Goal: Task Accomplishment & Management: Manage account settings

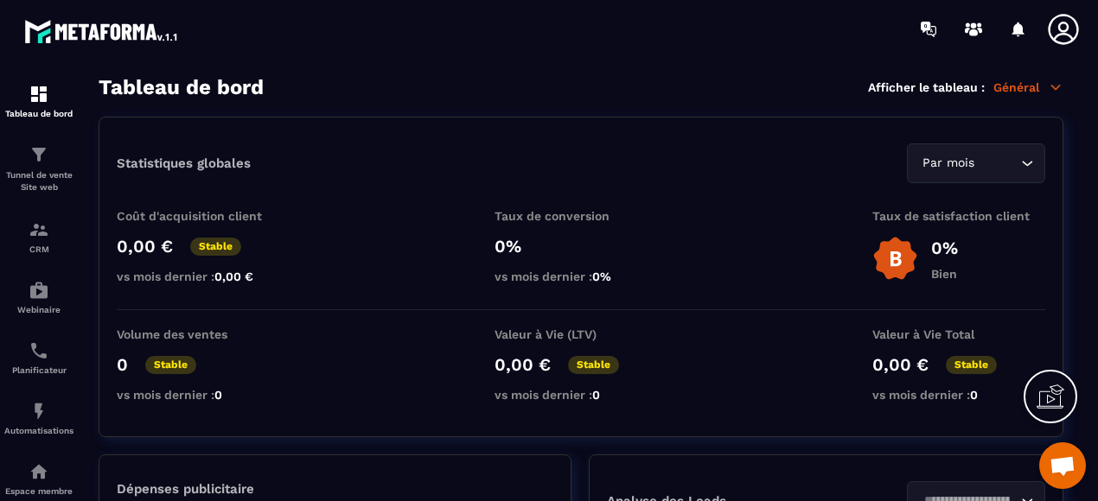
click at [1018, 87] on p "Général" at bounding box center [1028, 88] width 70 height 16
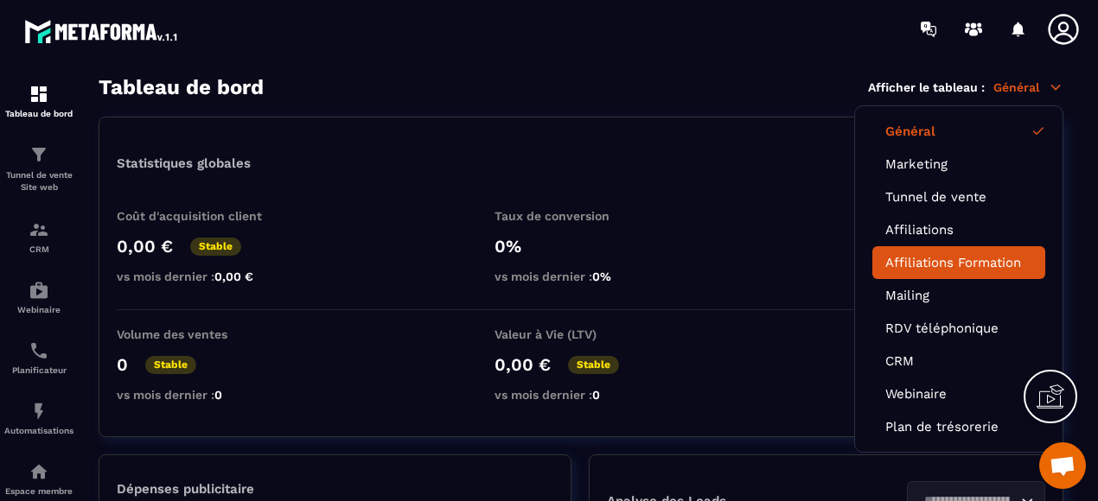
click at [944, 264] on link "Affiliations Formation" at bounding box center [958, 263] width 147 height 16
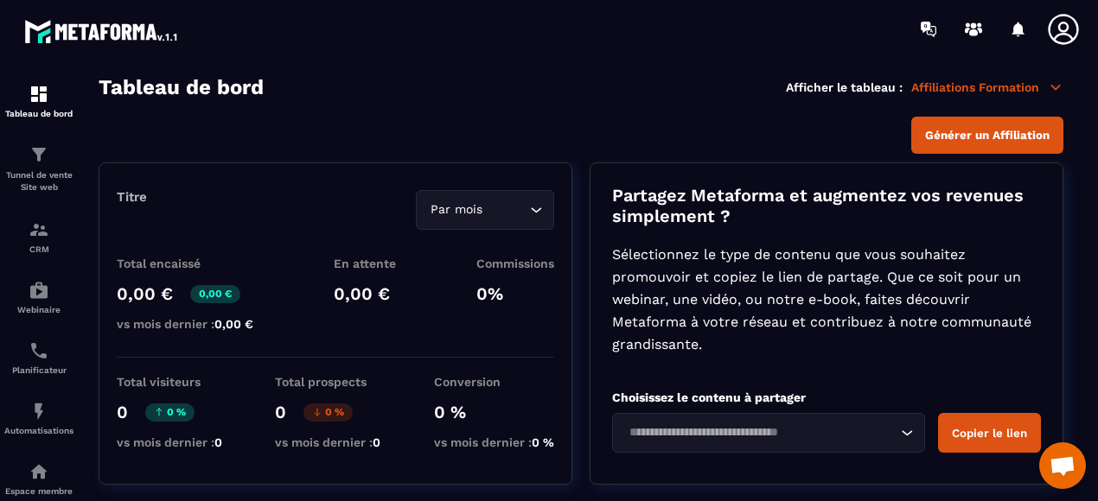
click at [1057, 87] on icon at bounding box center [1056, 87] width 10 height 4
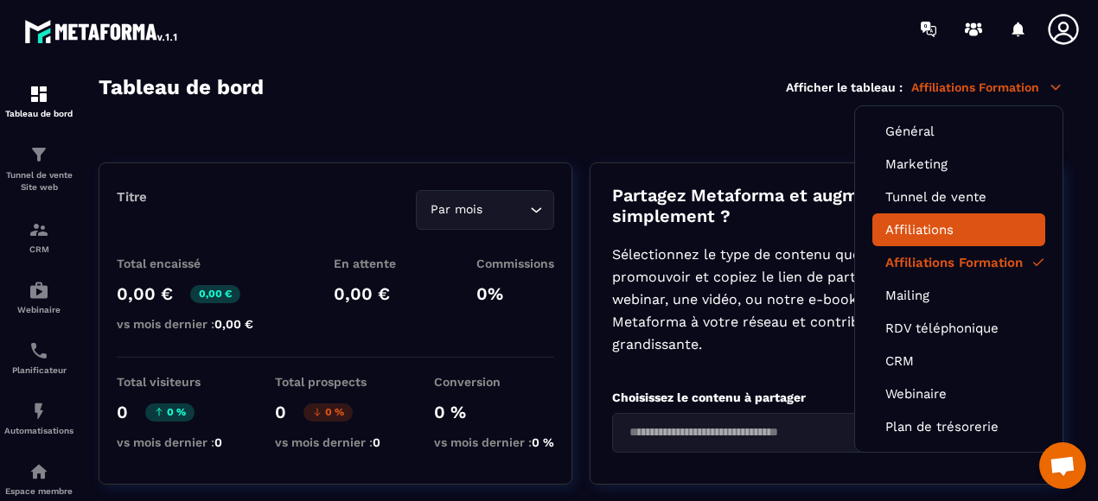
click at [922, 227] on link "Affiliations" at bounding box center [958, 230] width 147 height 16
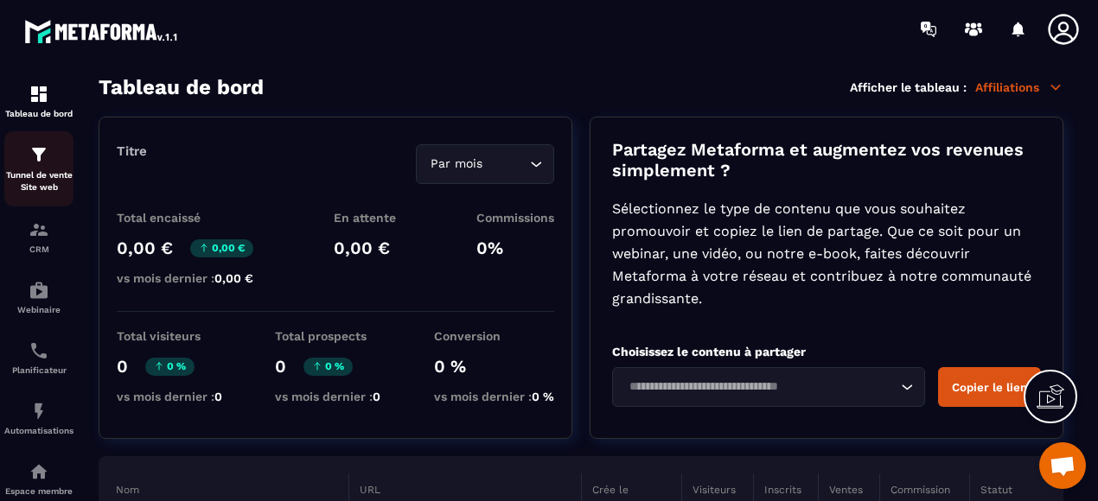
click at [40, 171] on p "Tunnel de vente Site web" at bounding box center [38, 181] width 69 height 24
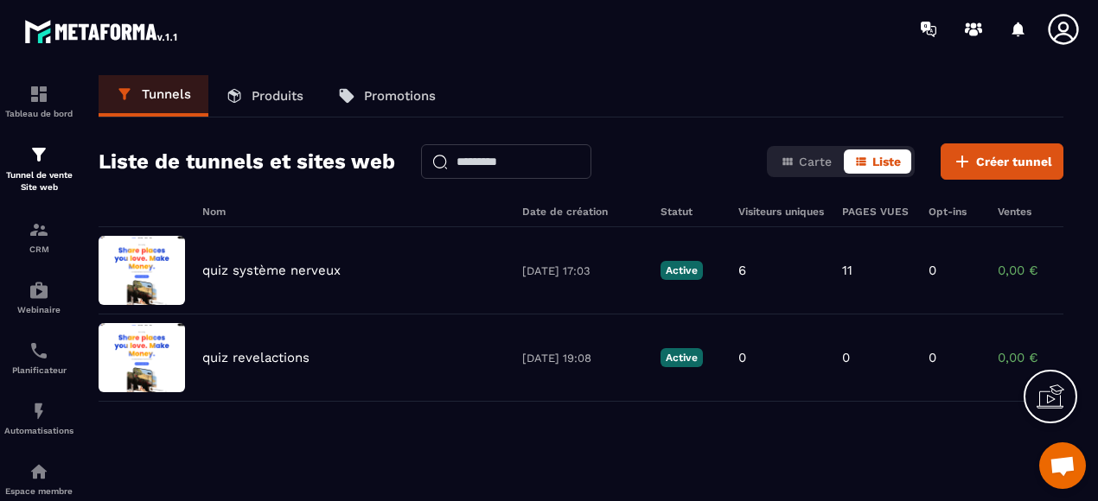
click at [277, 96] on p "Produits" at bounding box center [278, 96] width 52 height 16
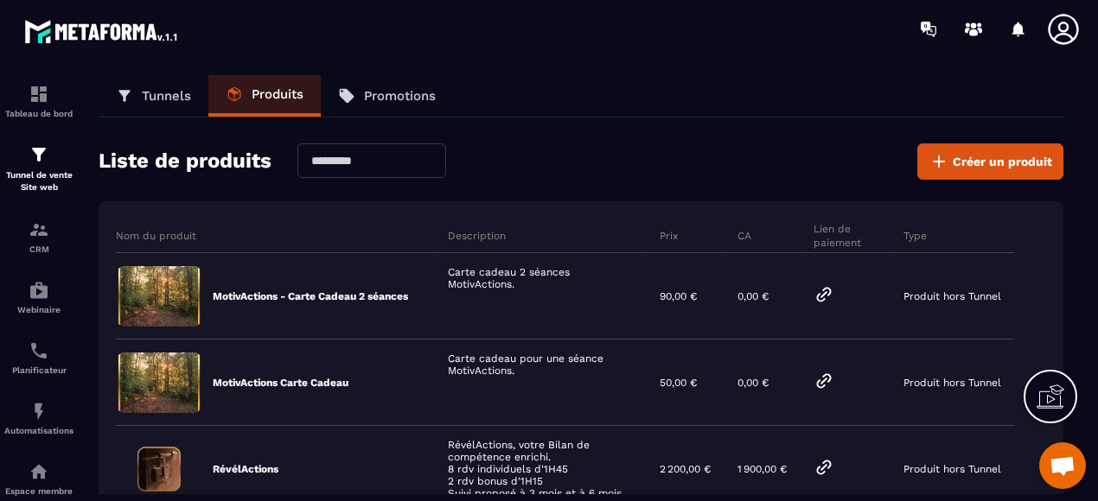
click at [412, 100] on p "Promotions" at bounding box center [400, 96] width 72 height 16
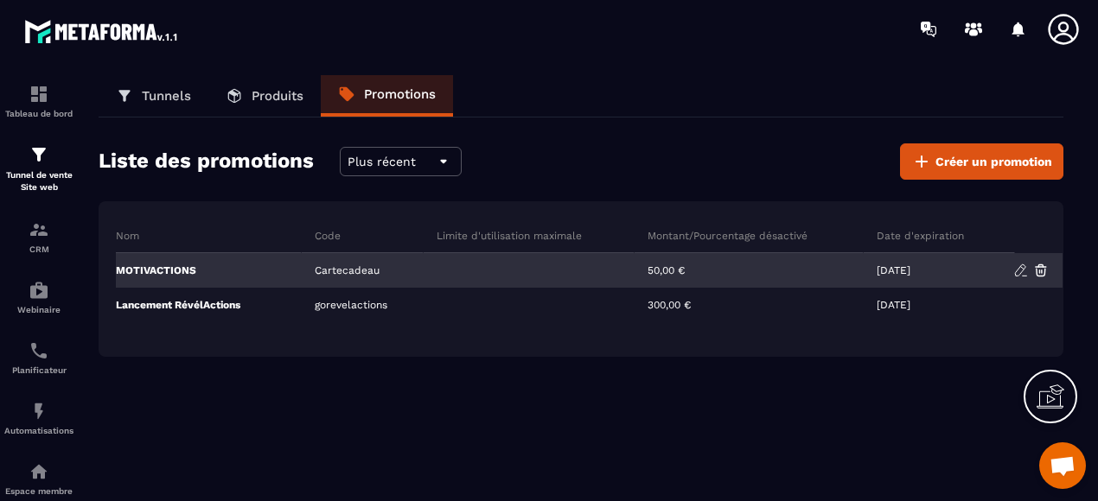
click at [715, 266] on div "50,00 €" at bounding box center [749, 270] width 229 height 35
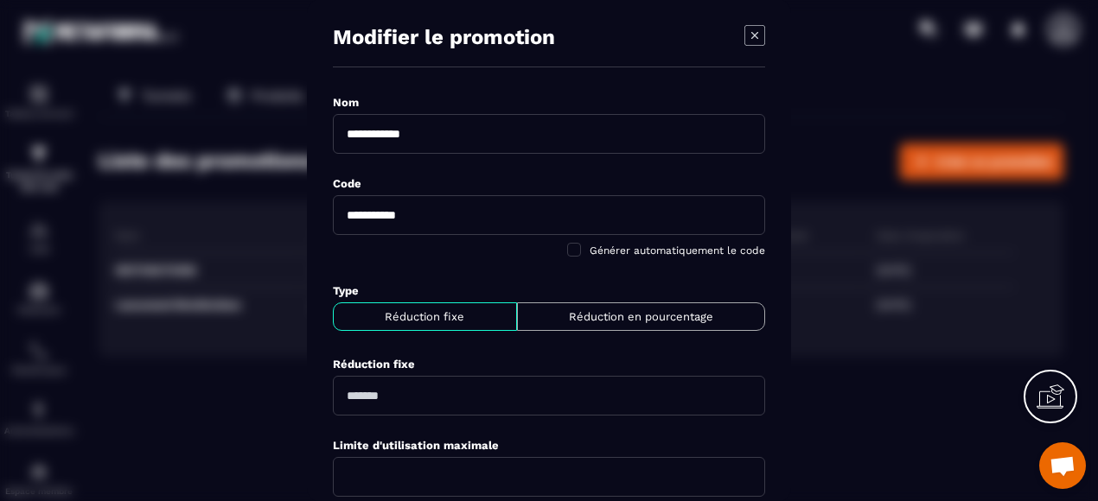
click at [756, 39] on icon "Modal window" at bounding box center [754, 35] width 21 height 21
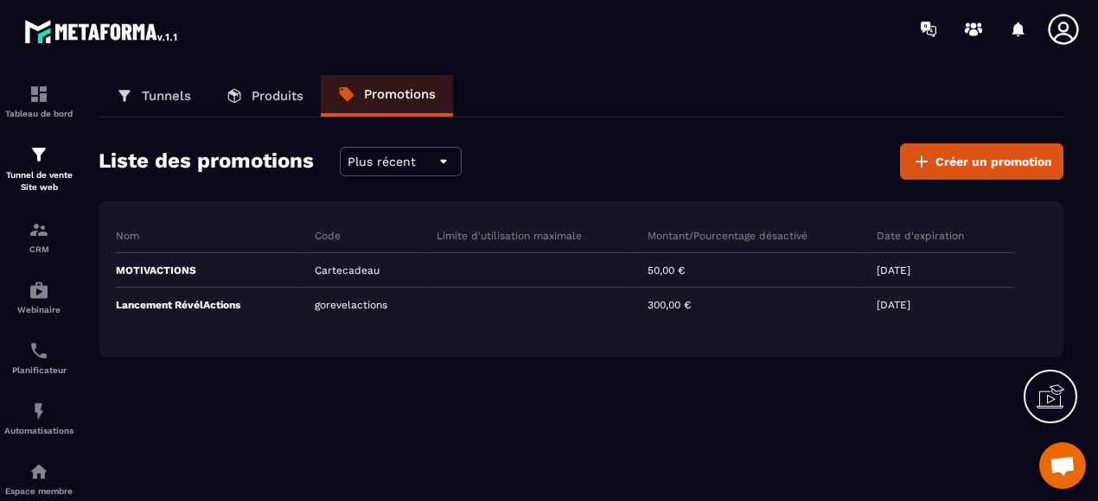
click at [261, 105] on link "Produits" at bounding box center [264, 96] width 112 height 42
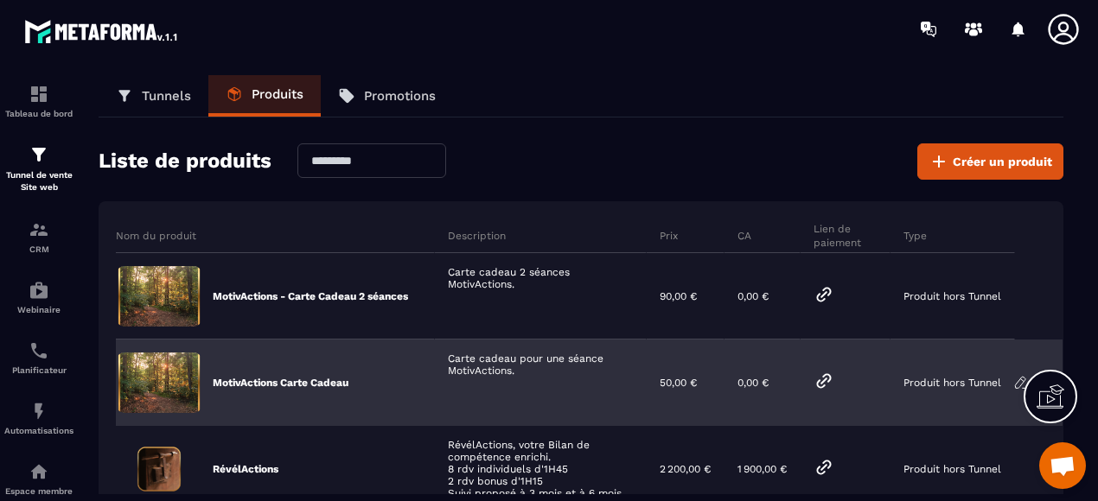
click at [519, 368] on div "Carte cadeau pour une séance MotivActions." at bounding box center [541, 383] width 212 height 86
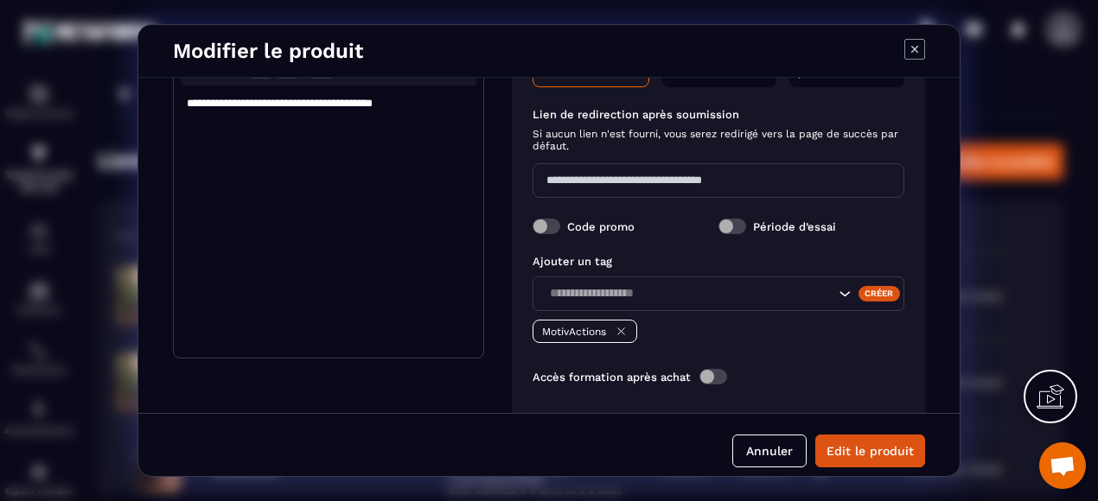
scroll to position [359, 0]
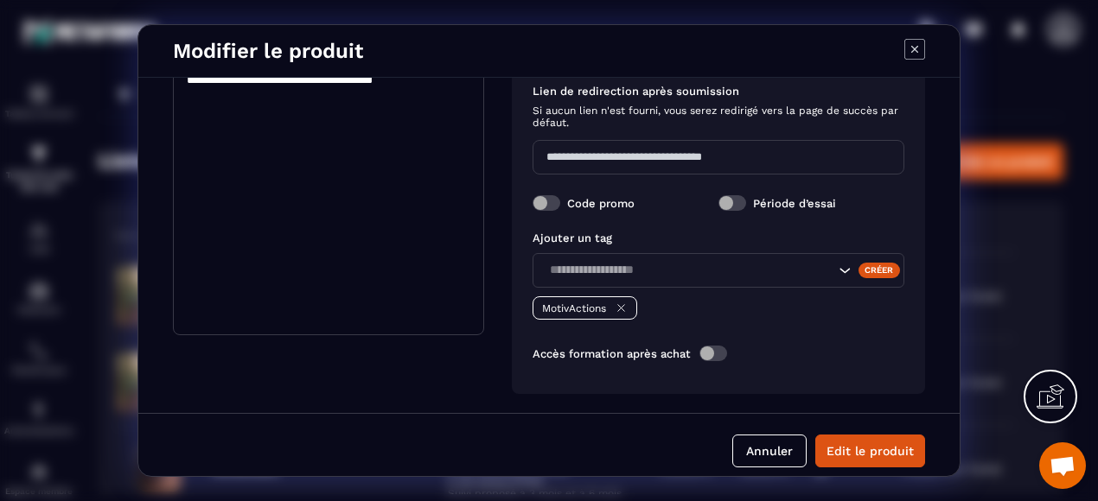
click at [916, 42] on icon "Modal window" at bounding box center [914, 49] width 21 height 21
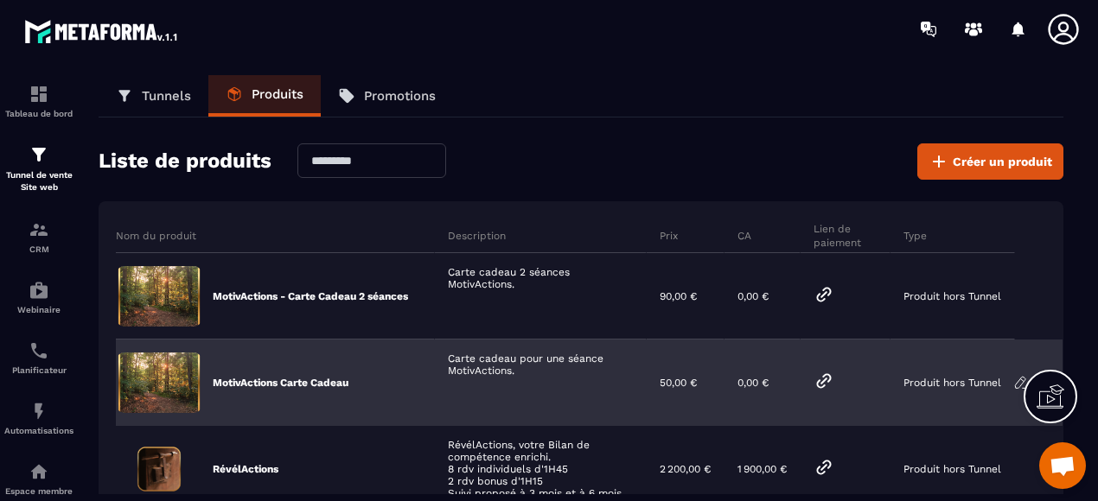
click at [477, 354] on div "Carte cadeau pour une séance MotivActions." at bounding box center [541, 383] width 212 height 86
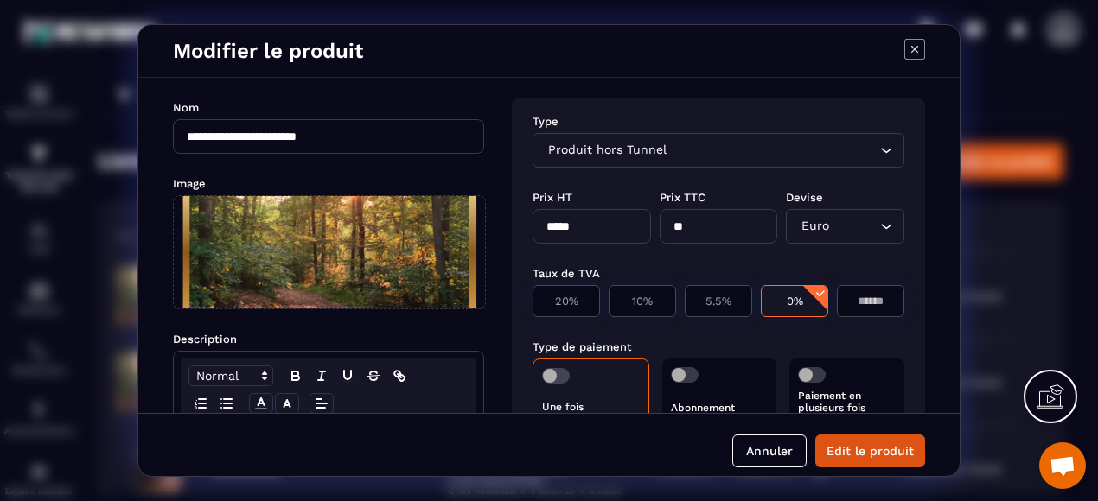
scroll to position [0, 0]
click at [918, 48] on icon "Modal window" at bounding box center [914, 49] width 21 height 21
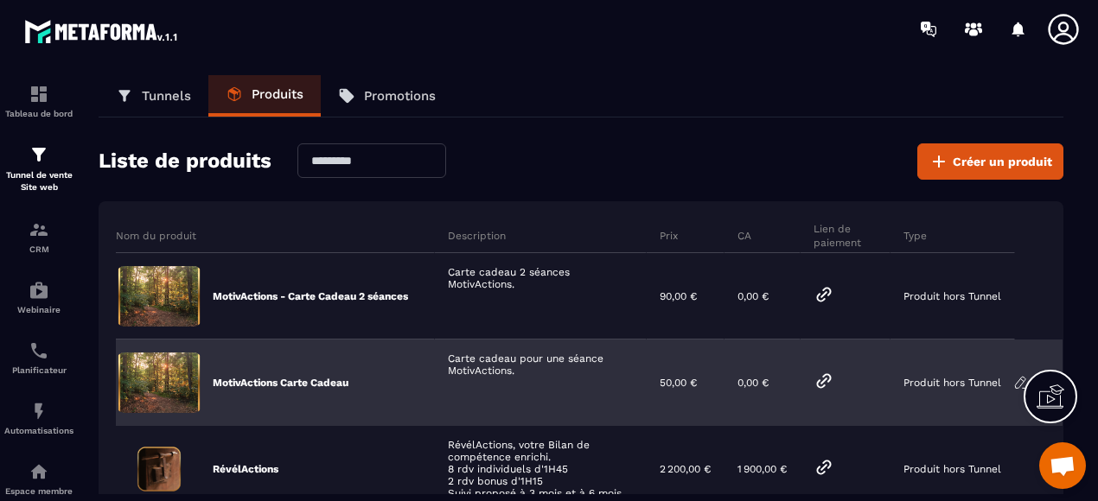
click at [826, 381] on icon at bounding box center [824, 381] width 21 height 21
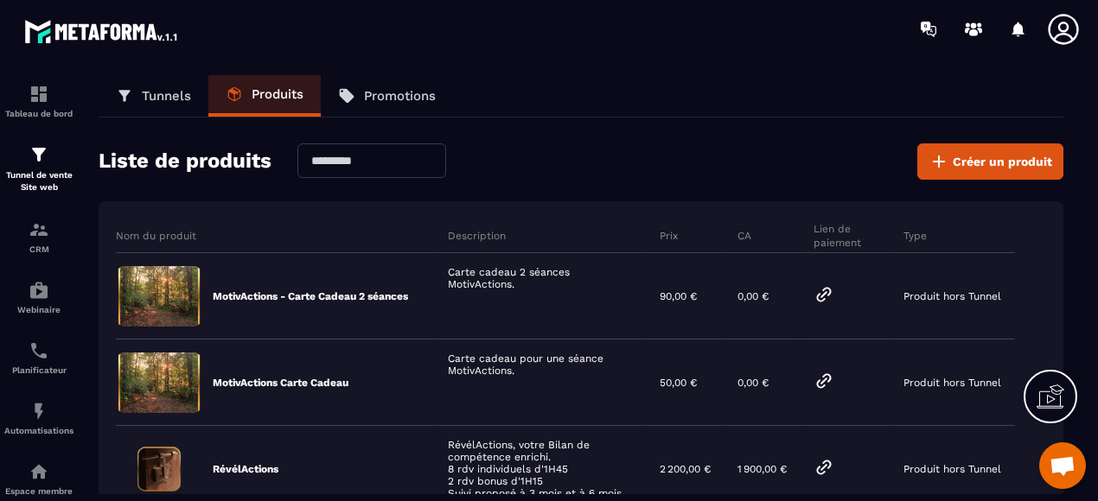
click at [384, 87] on link "Promotions" at bounding box center [387, 96] width 132 height 42
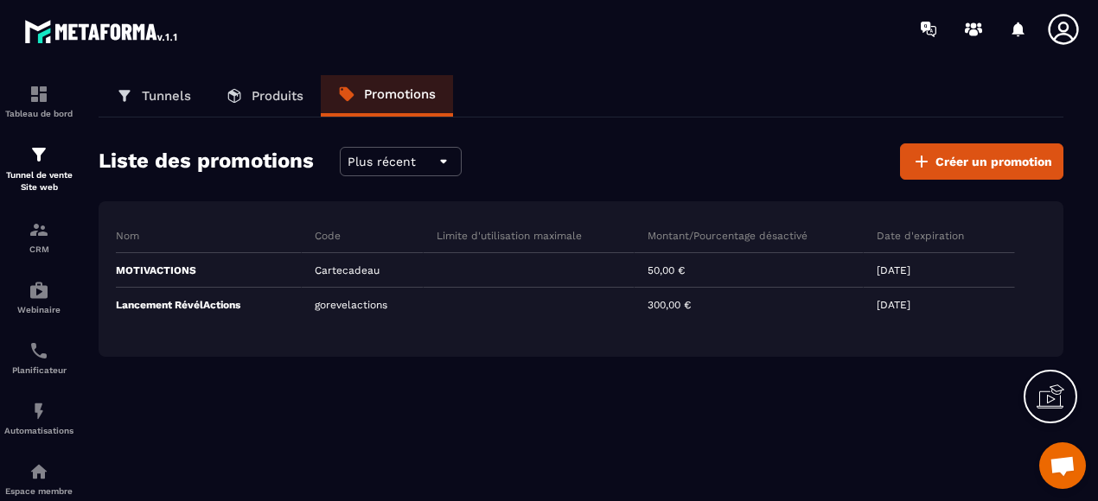
click at [270, 91] on p "Produits" at bounding box center [278, 96] width 52 height 16
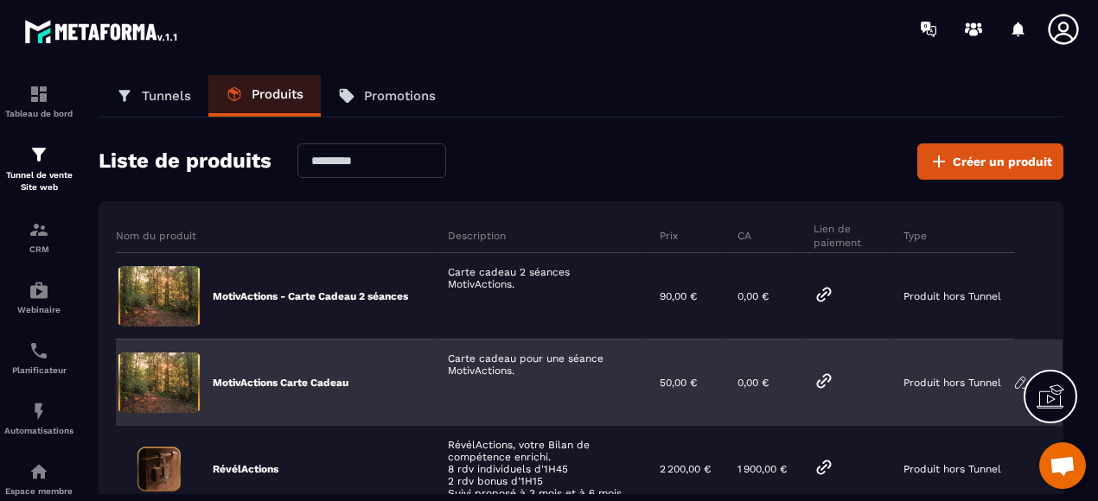
click at [1017, 383] on icon at bounding box center [1020, 382] width 10 height 11
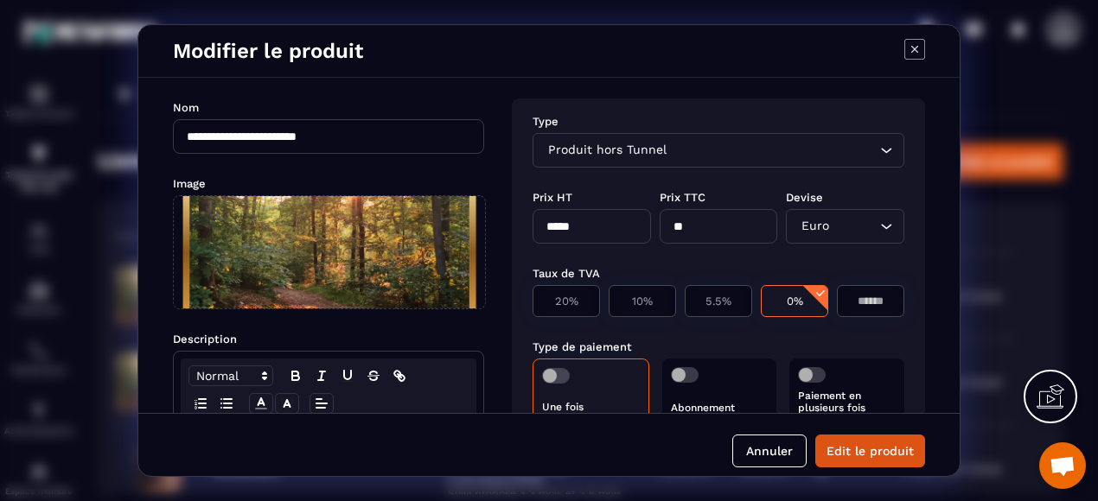
click at [919, 47] on icon "Modal window" at bounding box center [914, 49] width 21 height 21
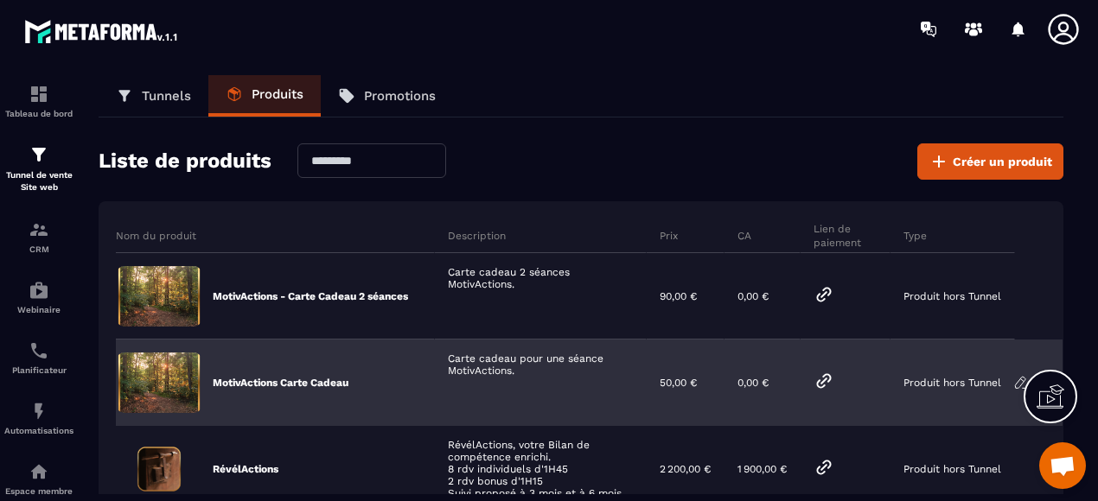
click at [825, 385] on icon at bounding box center [824, 380] width 13 height 13
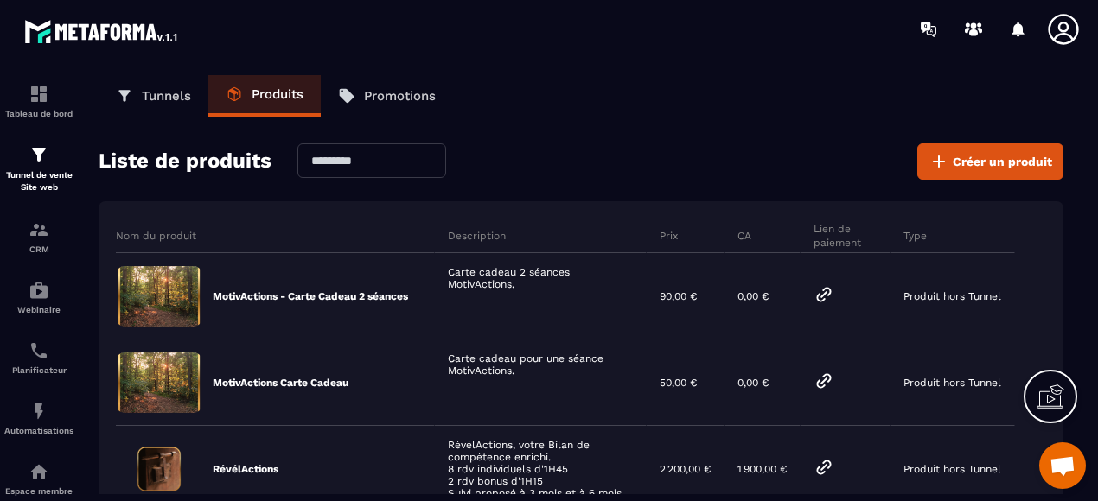
click at [412, 110] on link "Promotions" at bounding box center [387, 96] width 132 height 42
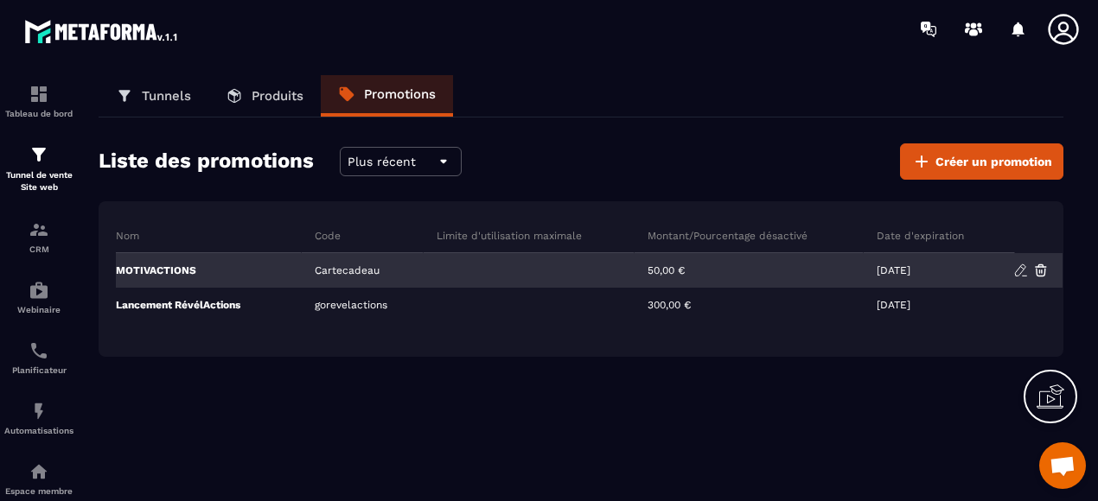
click at [1040, 268] on img at bounding box center [1041, 271] width 16 height 16
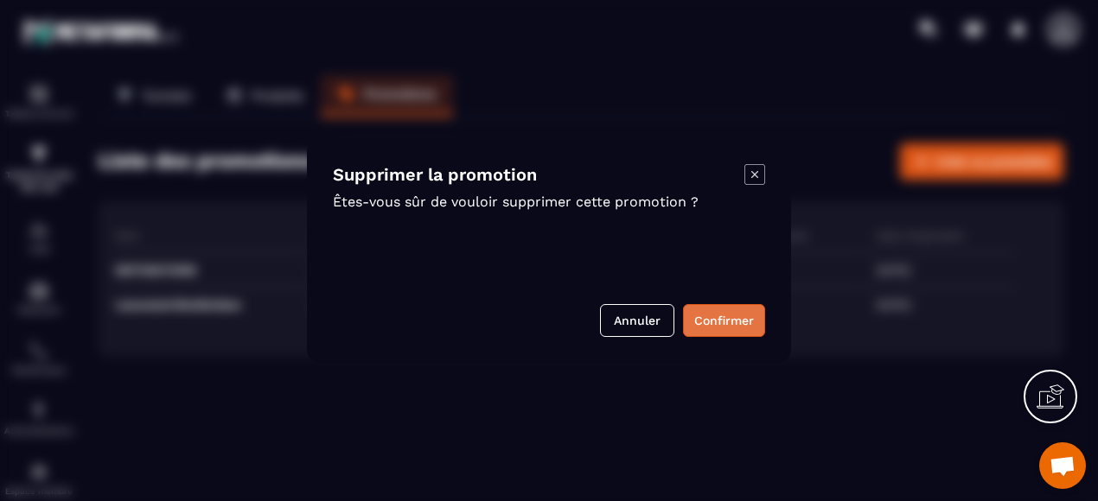
click at [738, 322] on button "Confirmer" at bounding box center [724, 320] width 82 height 33
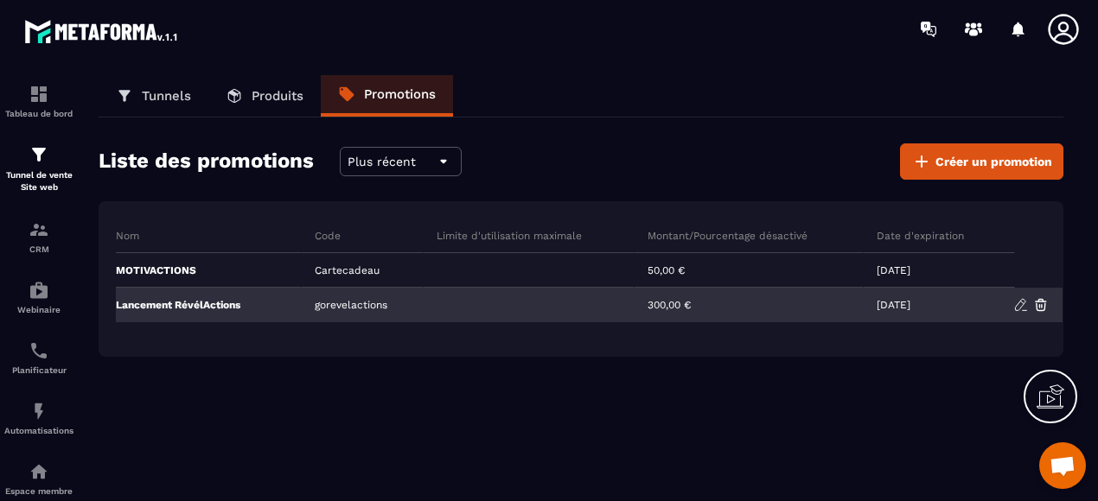
click at [1019, 305] on img at bounding box center [1021, 305] width 16 height 16
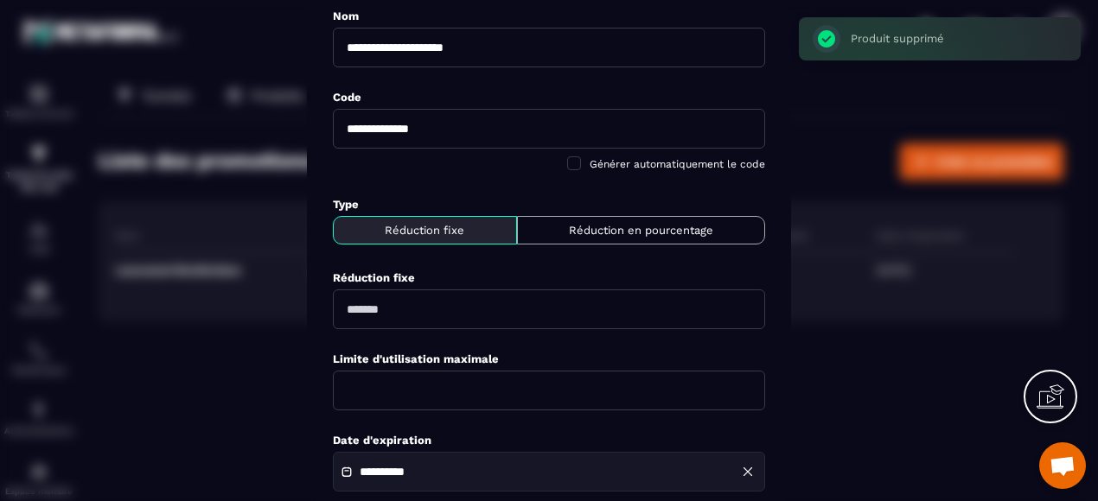
scroll to position [173, 0]
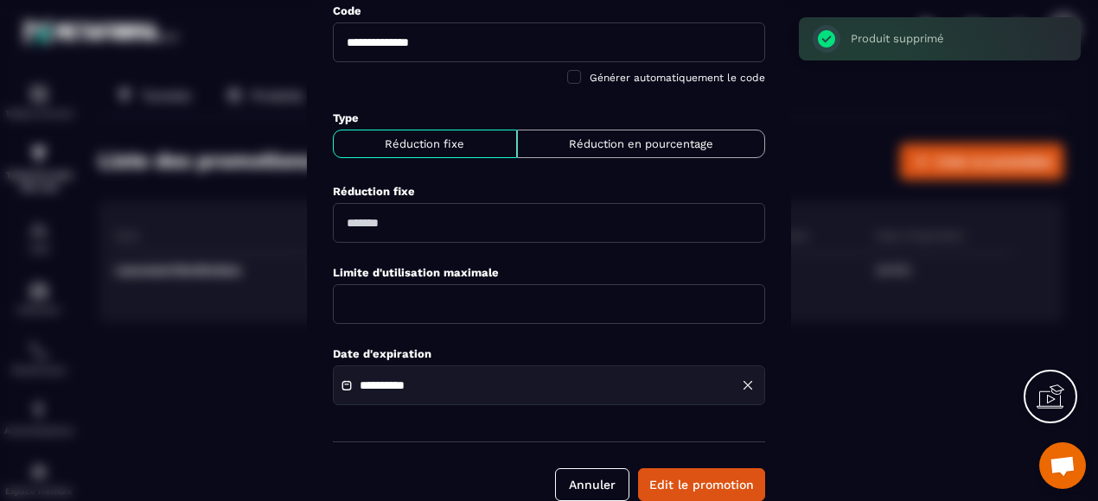
click at [391, 384] on input "**********" at bounding box center [420, 386] width 121 height 13
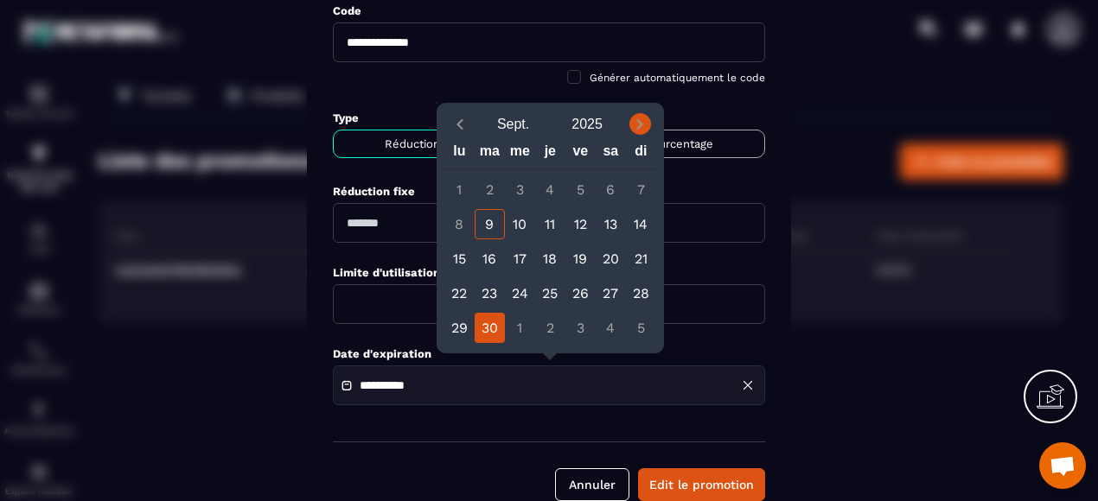
click at [640, 123] on icon "Next month" at bounding box center [640, 124] width 6 height 10
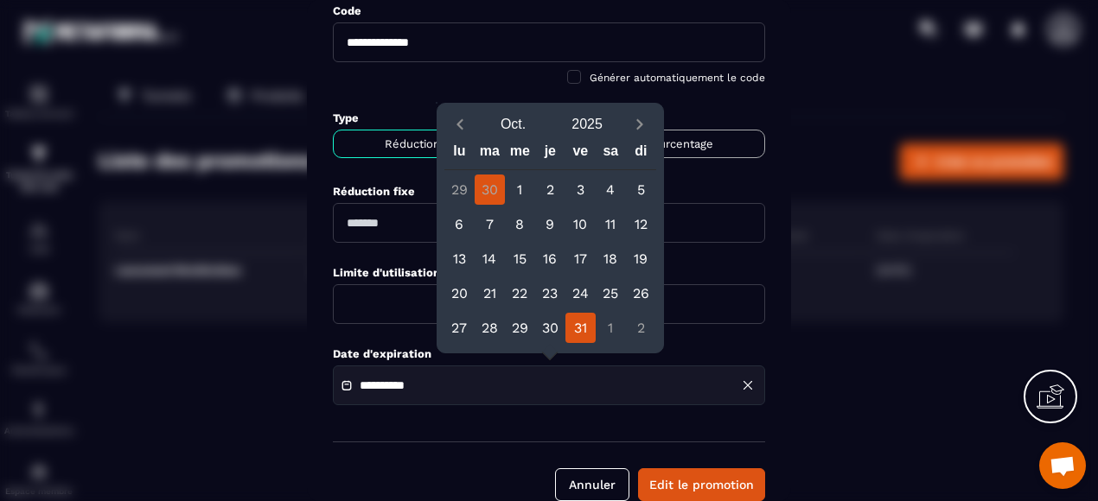
click at [578, 331] on div "31" at bounding box center [580, 328] width 30 height 30
type input "**********"
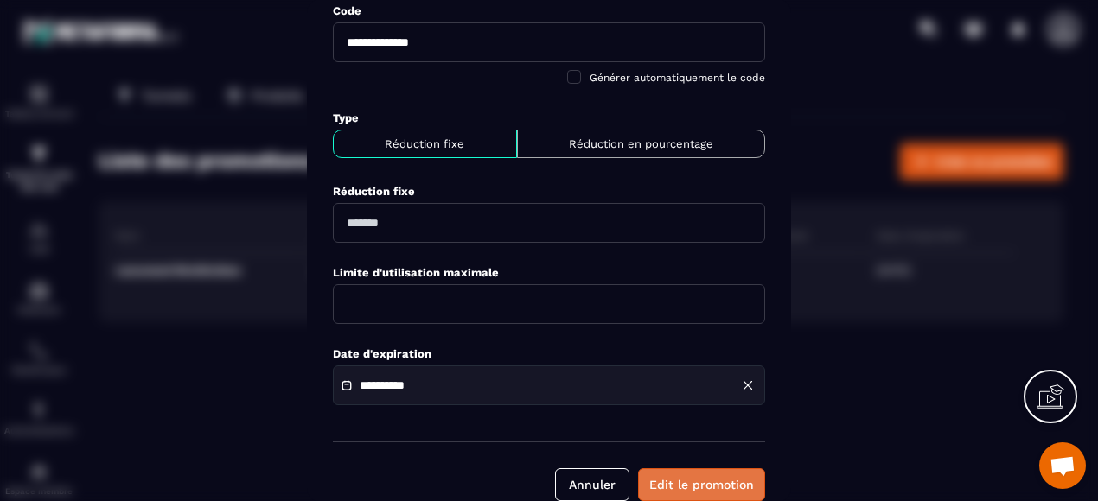
click at [691, 476] on button "Edit le promotion" at bounding box center [701, 485] width 127 height 33
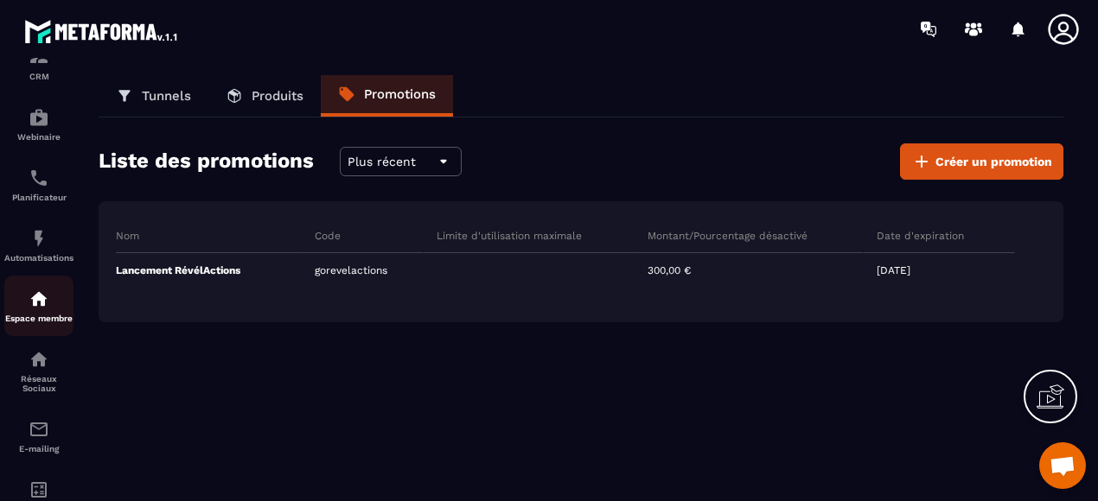
click at [51, 308] on div "Espace membre" at bounding box center [38, 306] width 69 height 35
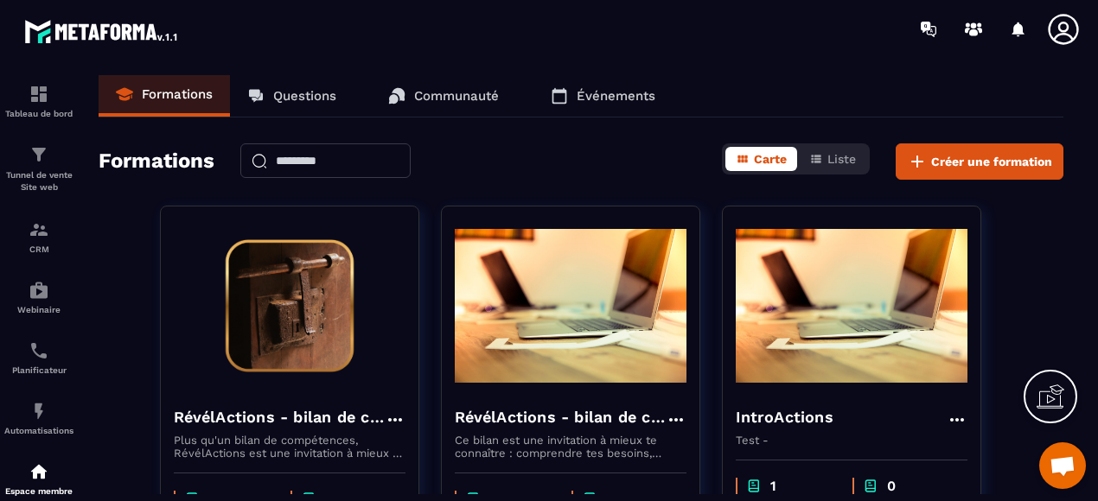
scroll to position [86, 0]
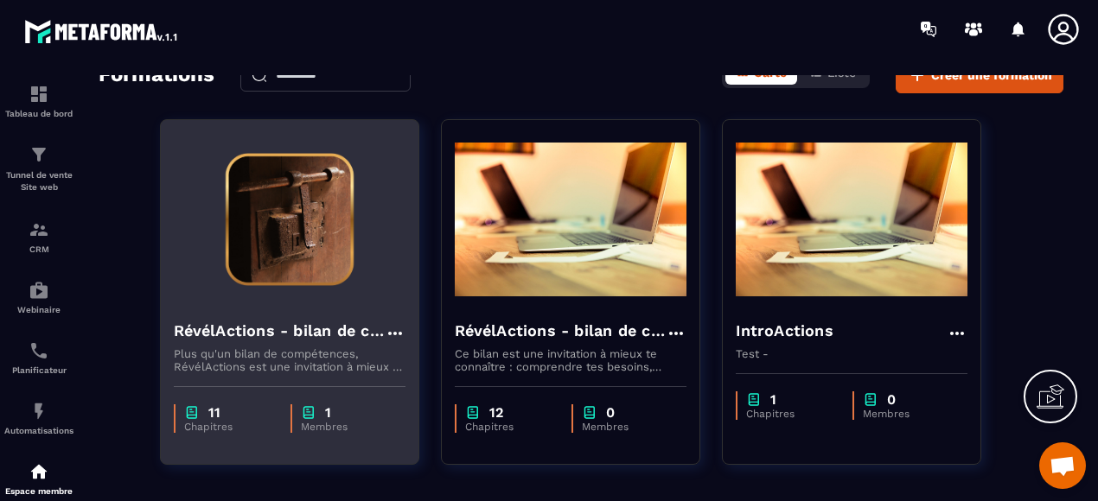
click at [308, 339] on h4 "RévélActions - bilan de compétences" at bounding box center [279, 331] width 211 height 24
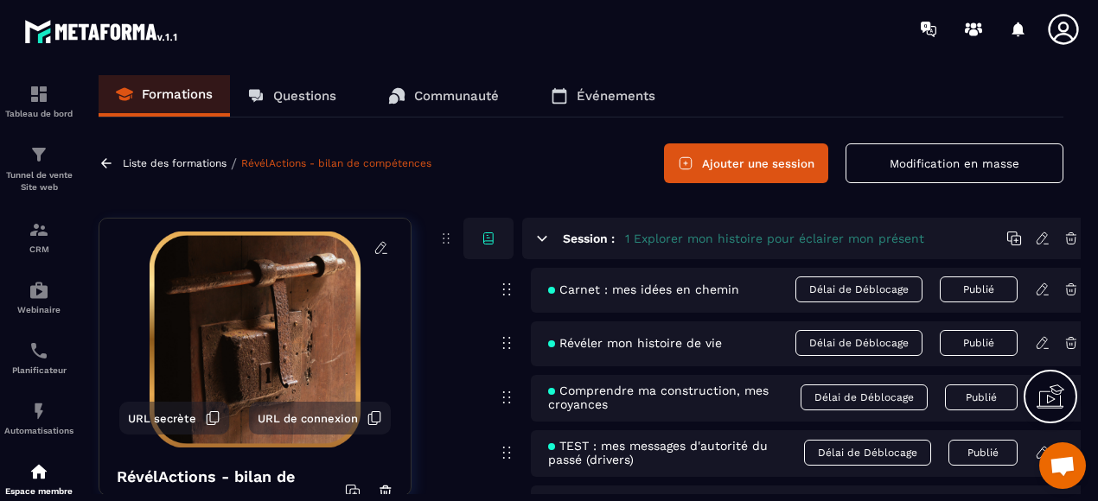
click at [469, 90] on p "Communauté" at bounding box center [456, 96] width 85 height 16
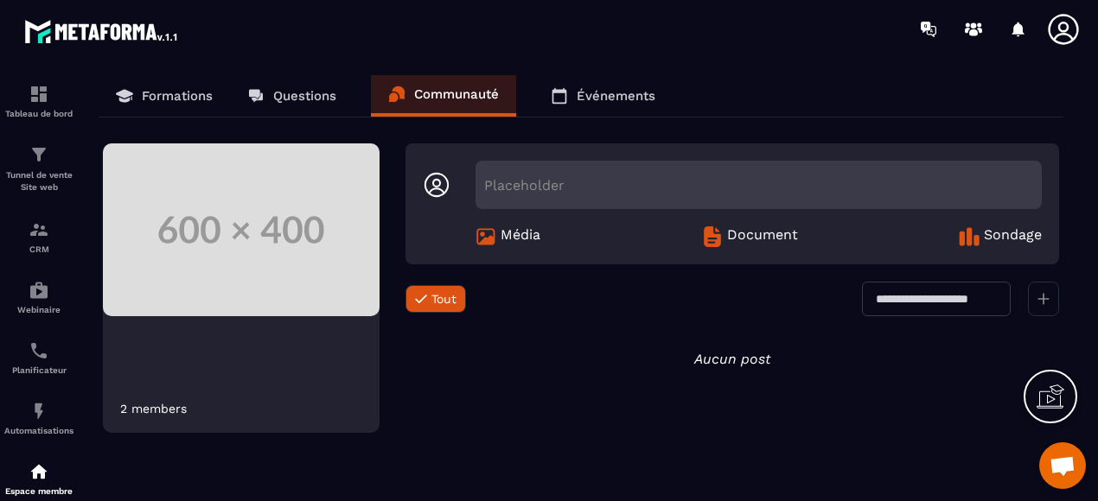
click at [998, 241] on span "Sondage" at bounding box center [1013, 237] width 58 height 21
click at [316, 106] on link "Questions" at bounding box center [292, 96] width 124 height 42
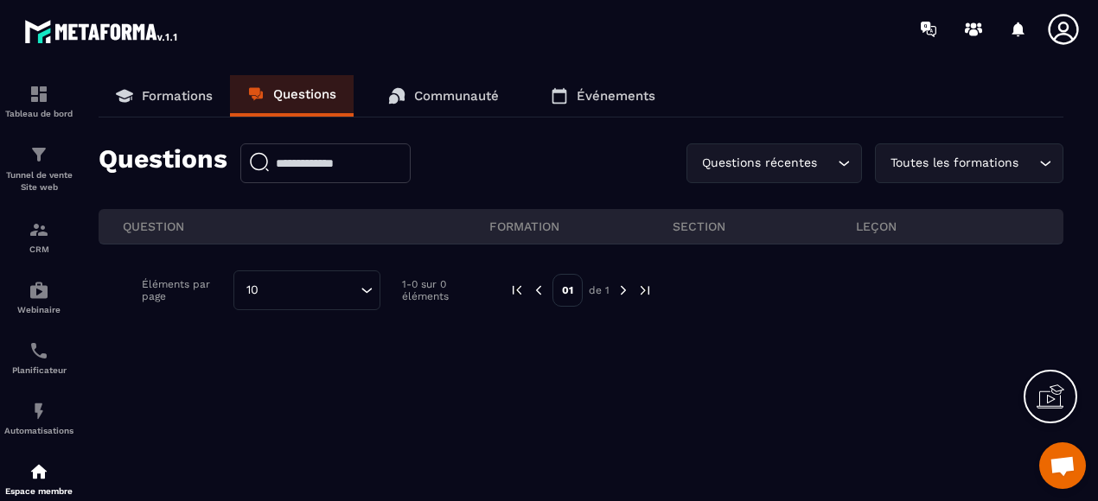
click at [1006, 165] on div "Toutes les formations" at bounding box center [960, 163] width 152 height 19
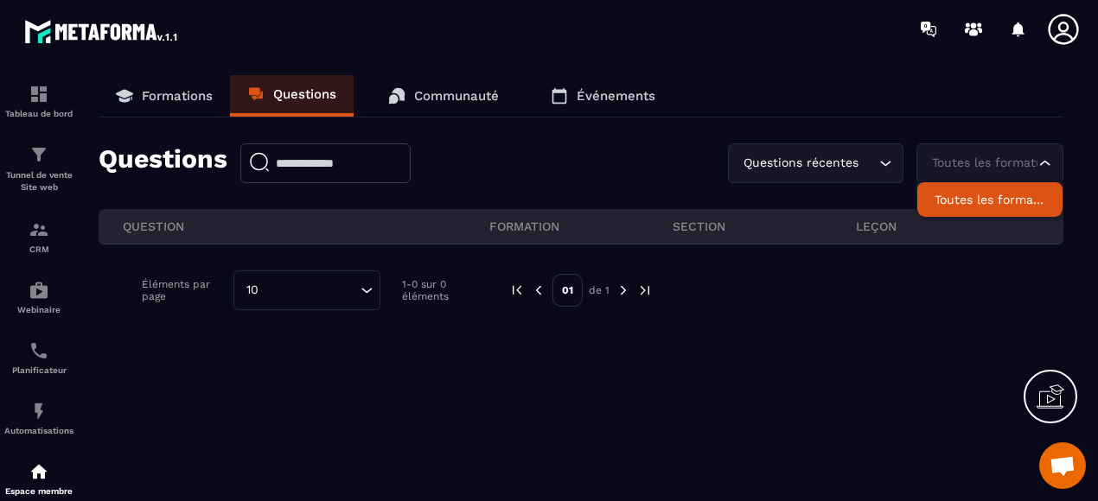
click at [626, 91] on p "Événements" at bounding box center [616, 96] width 79 height 16
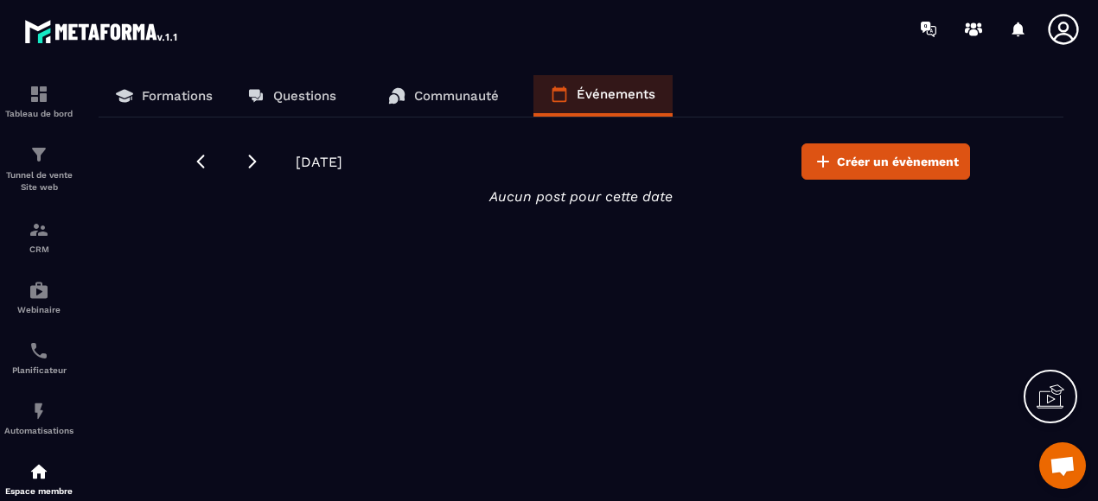
click at [186, 96] on p "Formations" at bounding box center [177, 96] width 71 height 16
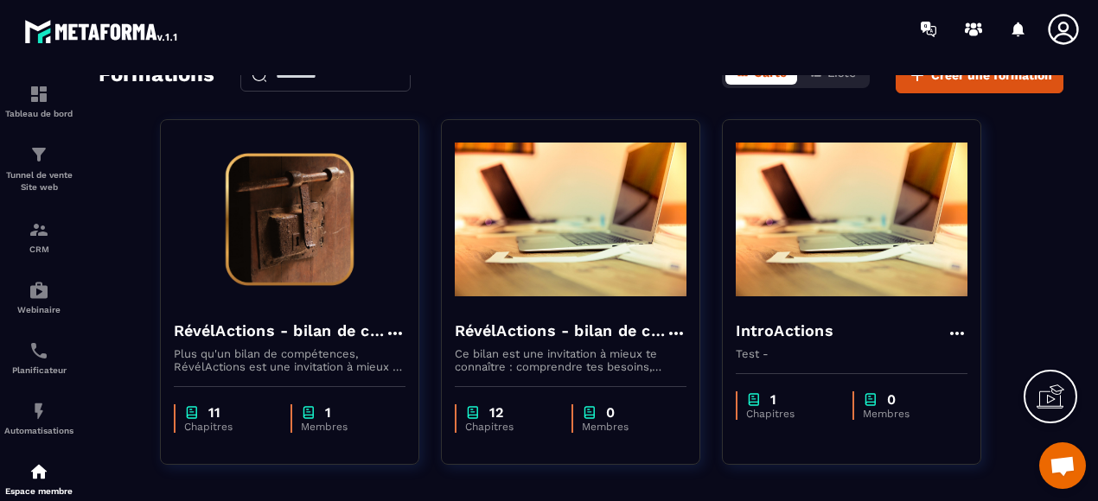
scroll to position [144, 0]
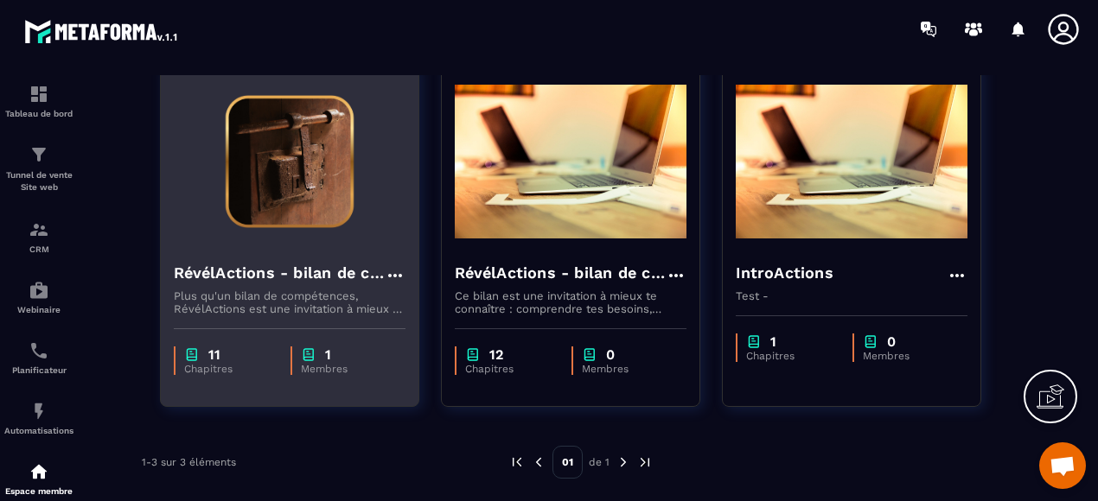
click at [304, 272] on h4 "RévélActions - bilan de compétences" at bounding box center [279, 273] width 211 height 24
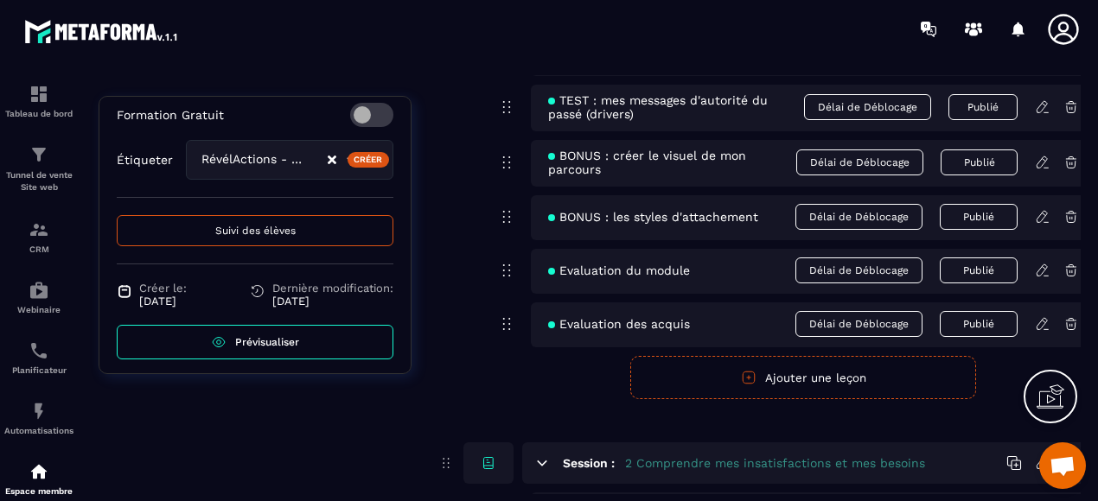
scroll to position [692, 0]
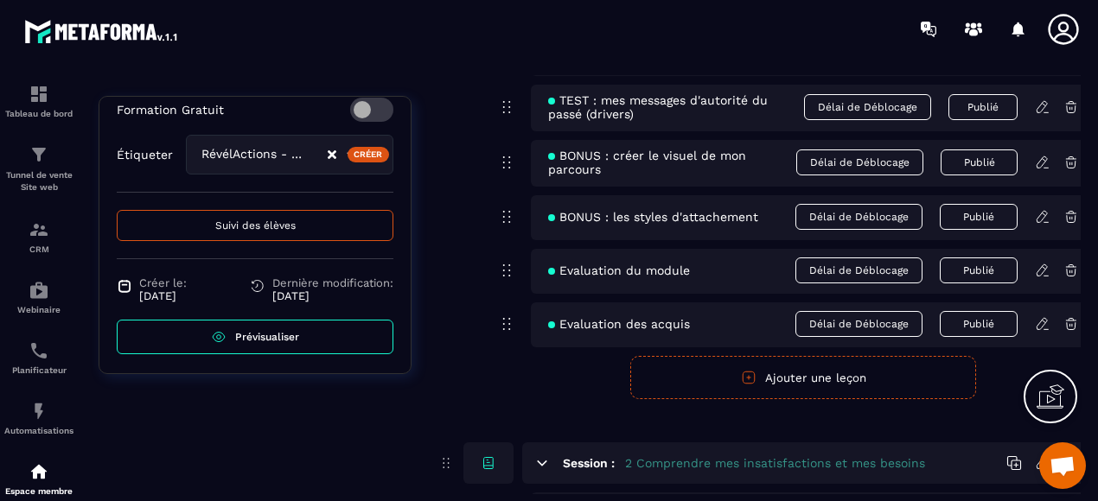
click at [265, 232] on span "Suivi des élèves" at bounding box center [255, 226] width 80 height 12
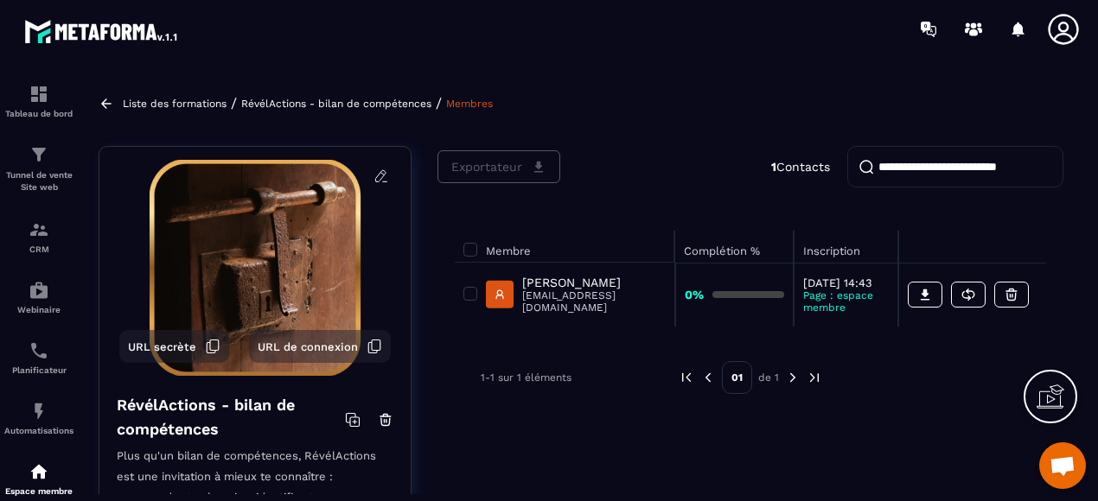
scroll to position [86, 0]
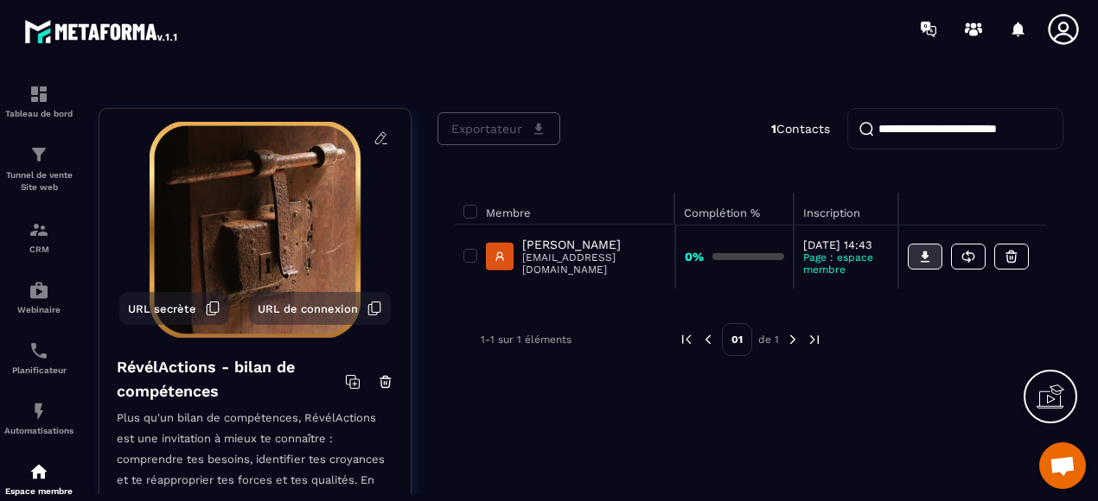
click at [910, 266] on button at bounding box center [925, 257] width 35 height 26
click at [963, 265] on icon at bounding box center [969, 257] width 16 height 16
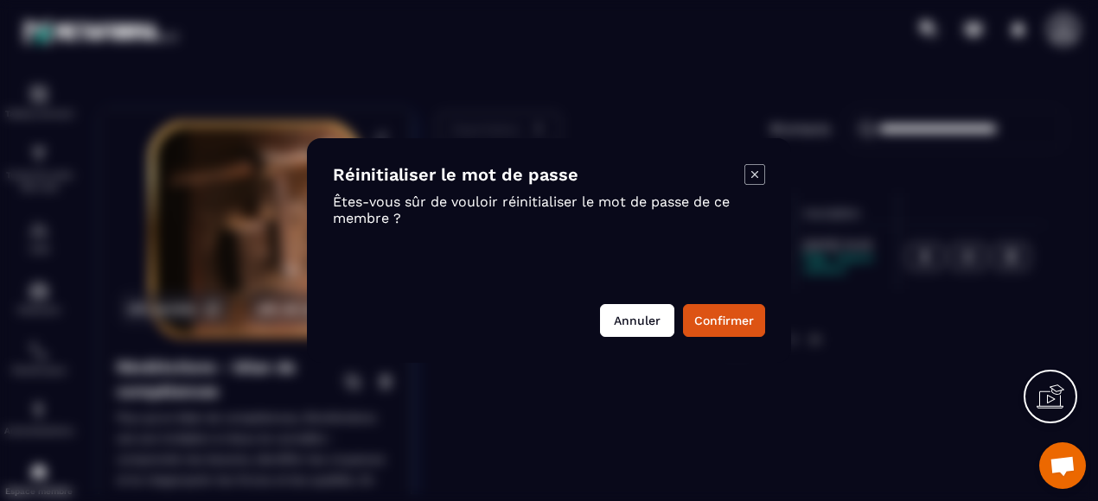
click at [643, 325] on button "Annuler" at bounding box center [637, 320] width 74 height 33
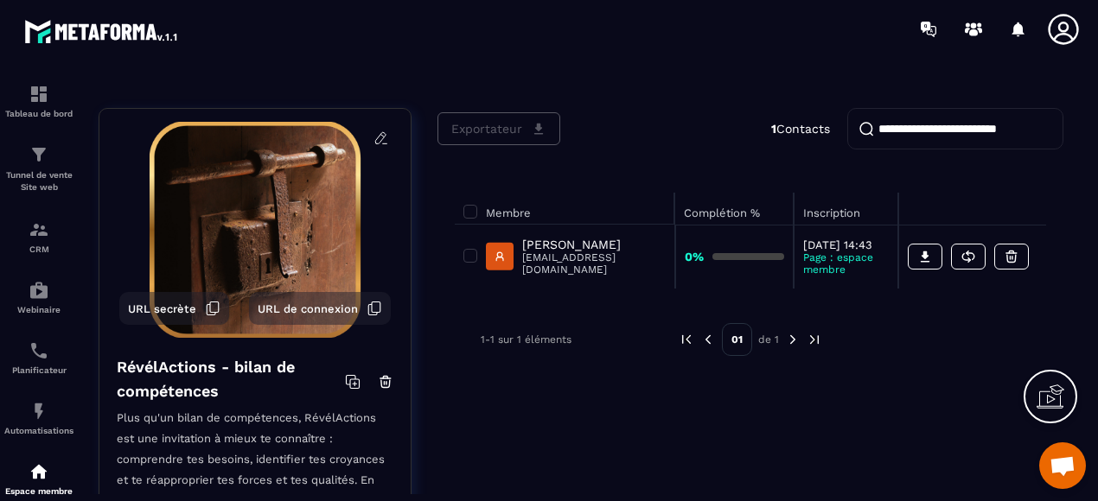
click at [486, 129] on div "Exportateur 1 Contacts" at bounding box center [750, 129] width 626 height 42
click at [472, 262] on span at bounding box center [470, 256] width 14 height 14
click at [537, 130] on icon at bounding box center [539, 129] width 10 height 11
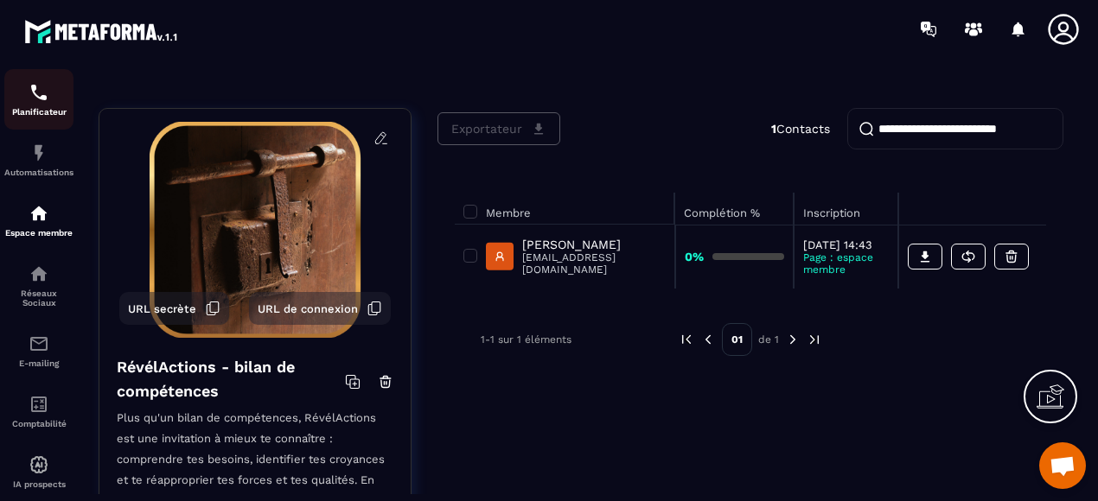
scroll to position [297, 0]
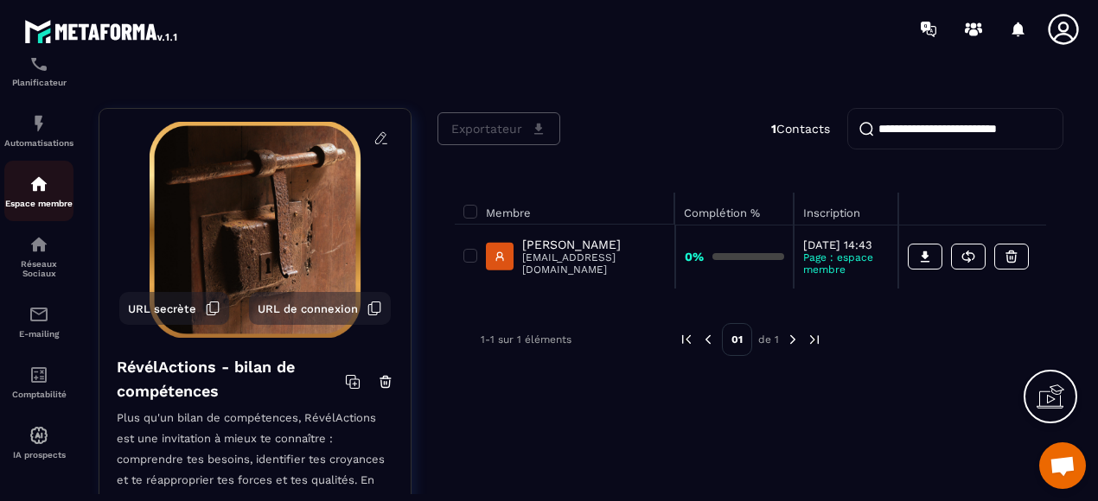
click at [35, 186] on img at bounding box center [39, 184] width 21 height 21
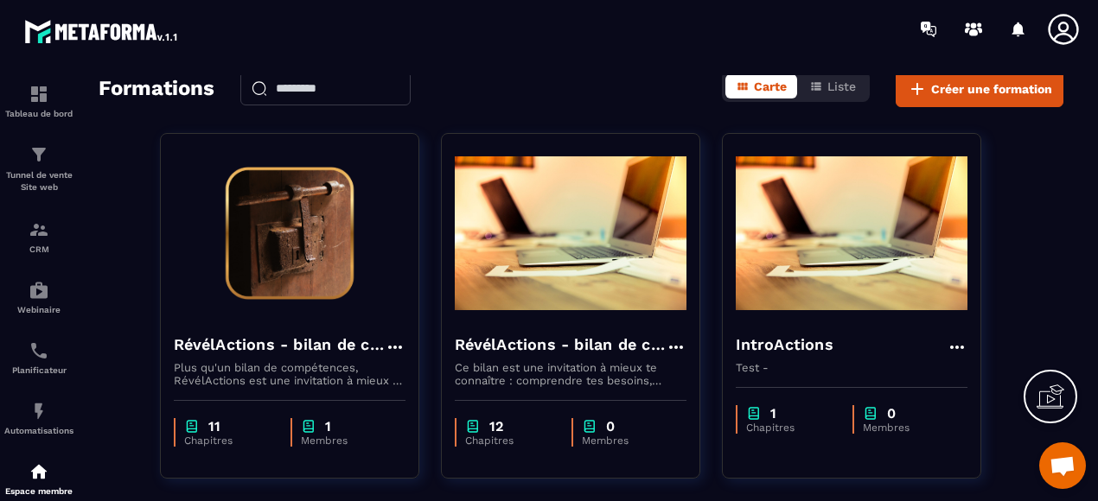
scroll to position [144, 0]
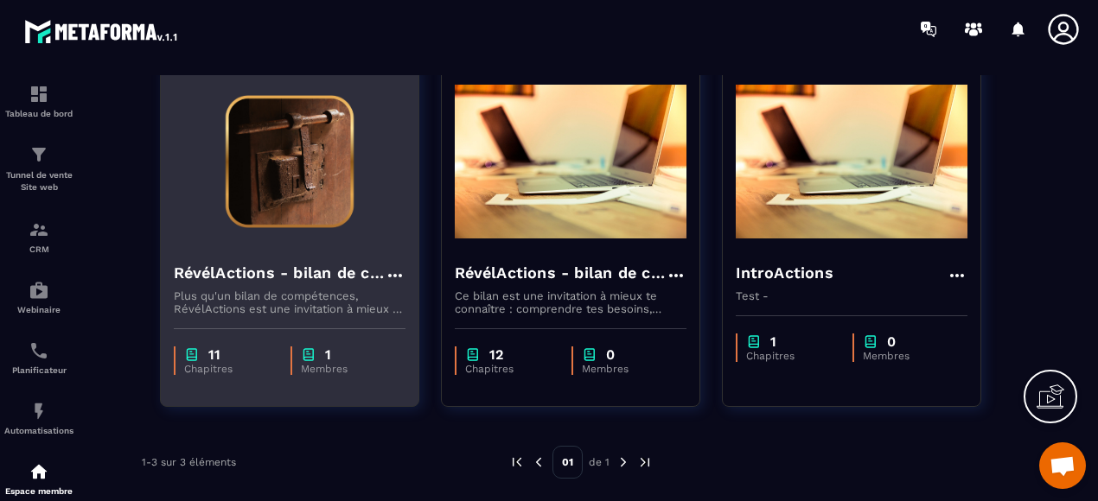
click at [389, 274] on icon at bounding box center [394, 275] width 14 height 3
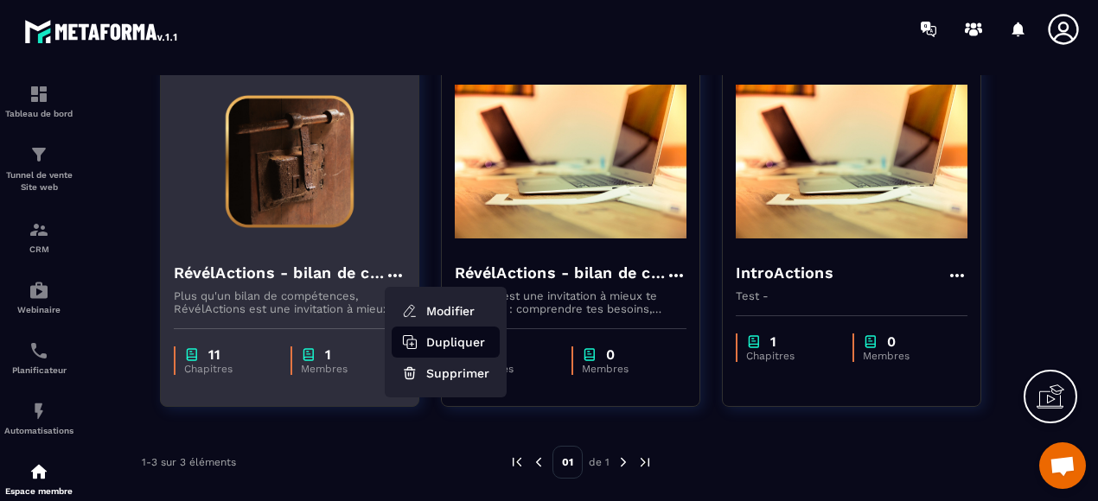
click at [453, 341] on button "Dupliquer" at bounding box center [446, 342] width 108 height 31
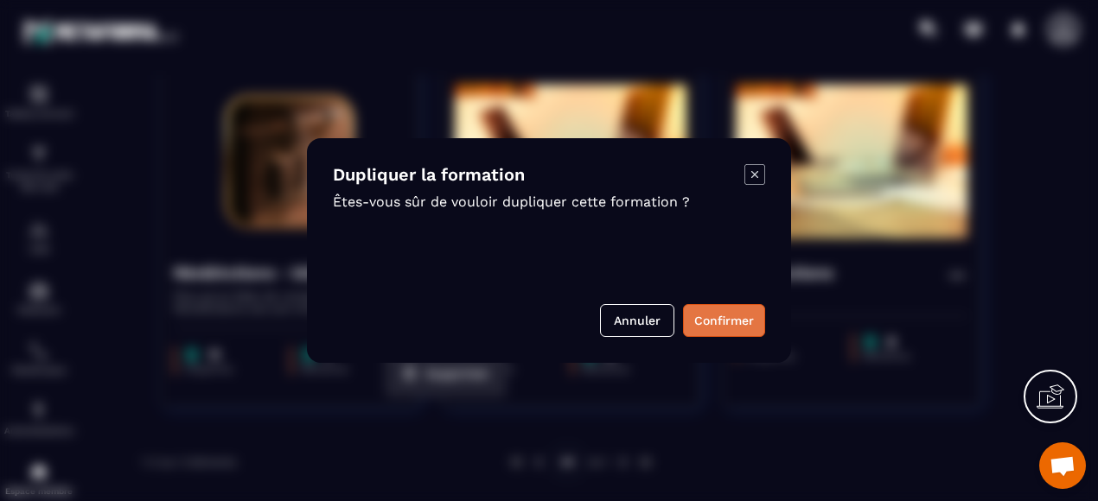
click at [726, 329] on button "Confirmer" at bounding box center [724, 320] width 82 height 33
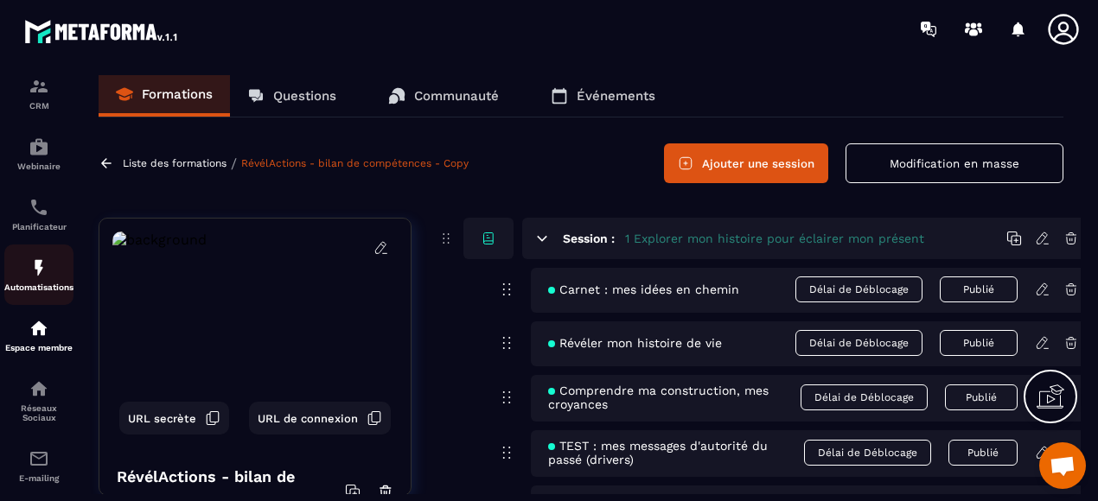
scroll to position [297, 0]
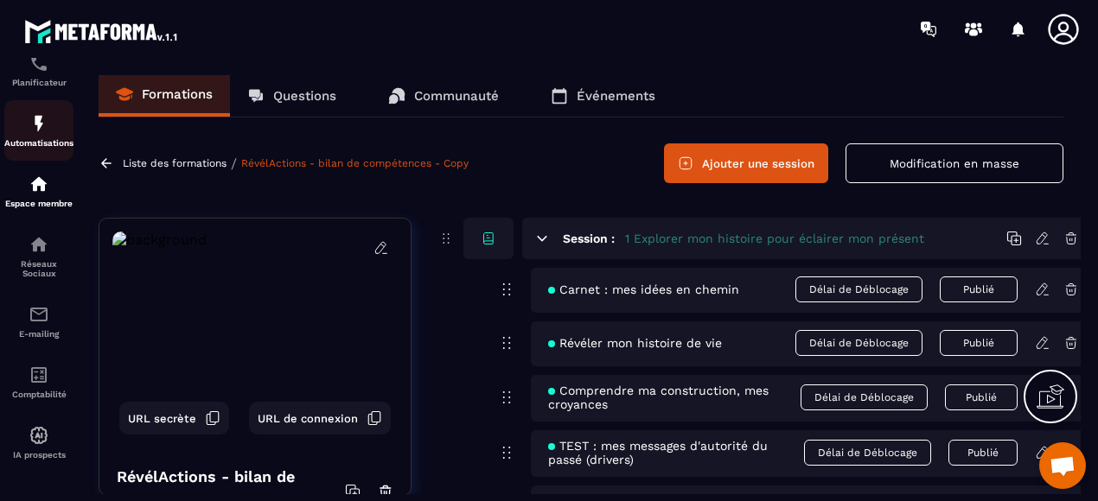
click at [35, 125] on img at bounding box center [39, 123] width 21 height 21
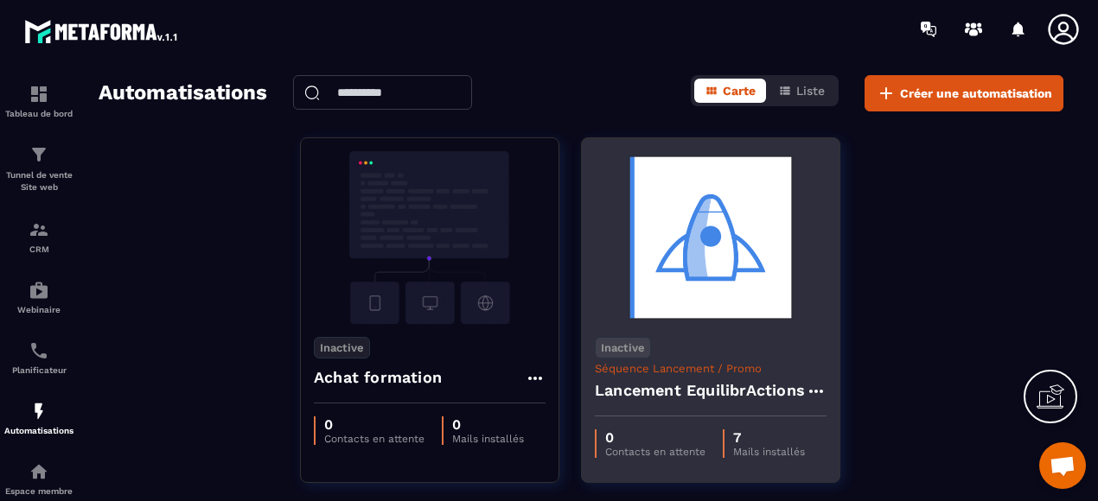
click at [741, 273] on img at bounding box center [711, 237] width 232 height 173
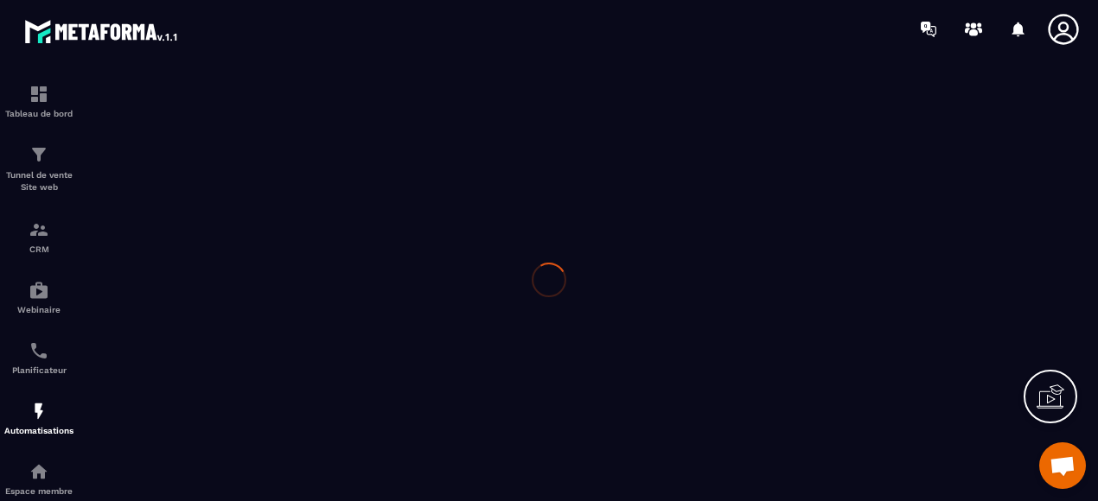
type input "**********"
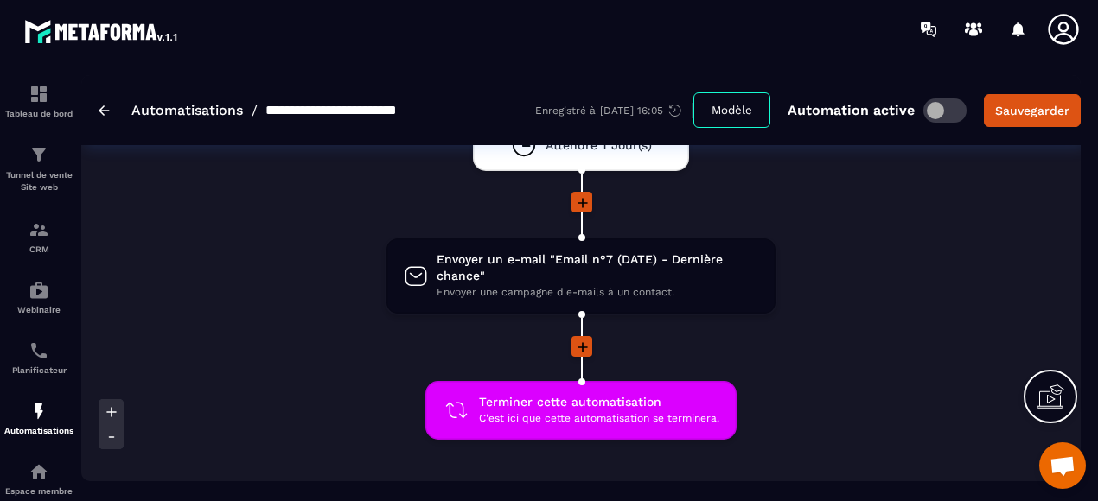
scroll to position [1729, 0]
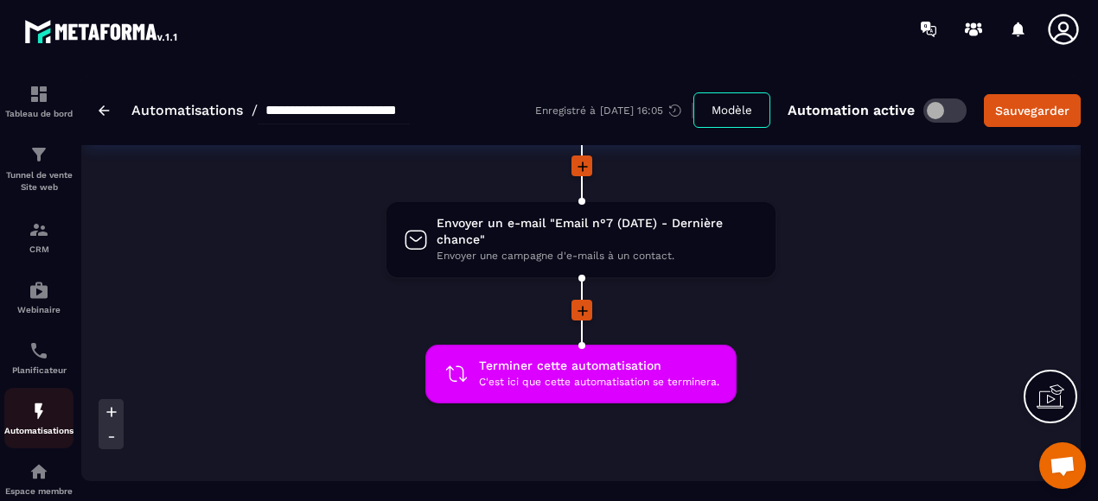
click at [48, 418] on img at bounding box center [39, 411] width 21 height 21
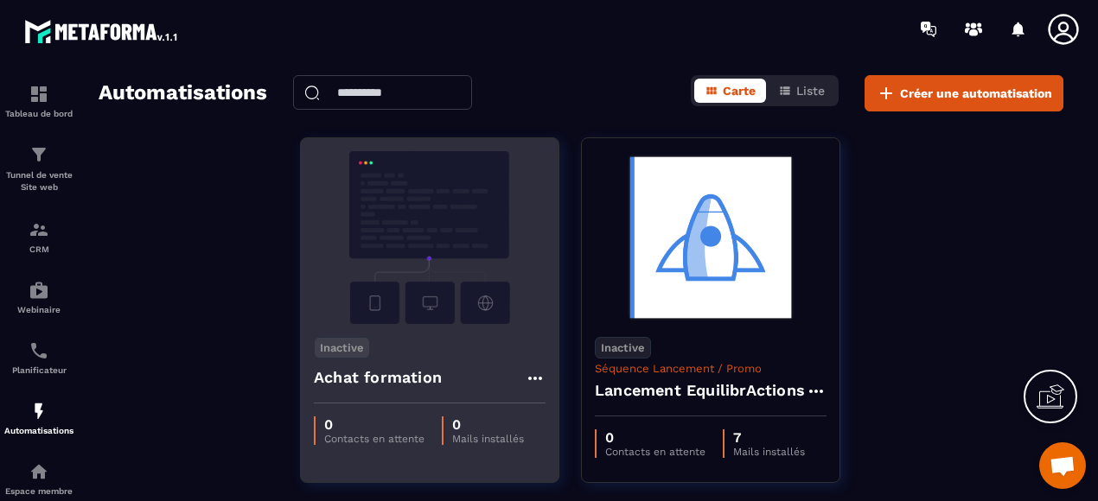
click at [476, 196] on img at bounding box center [430, 237] width 232 height 173
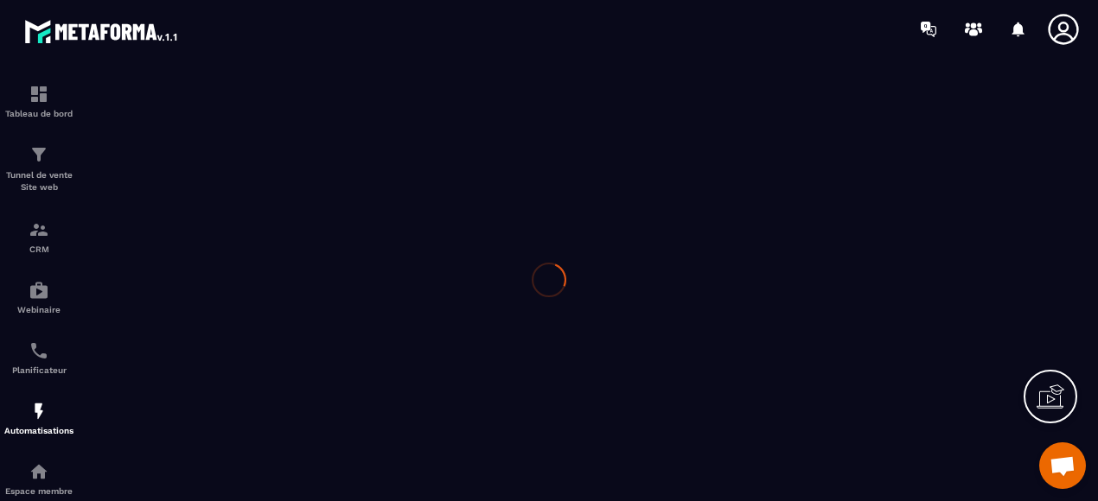
type input "**********"
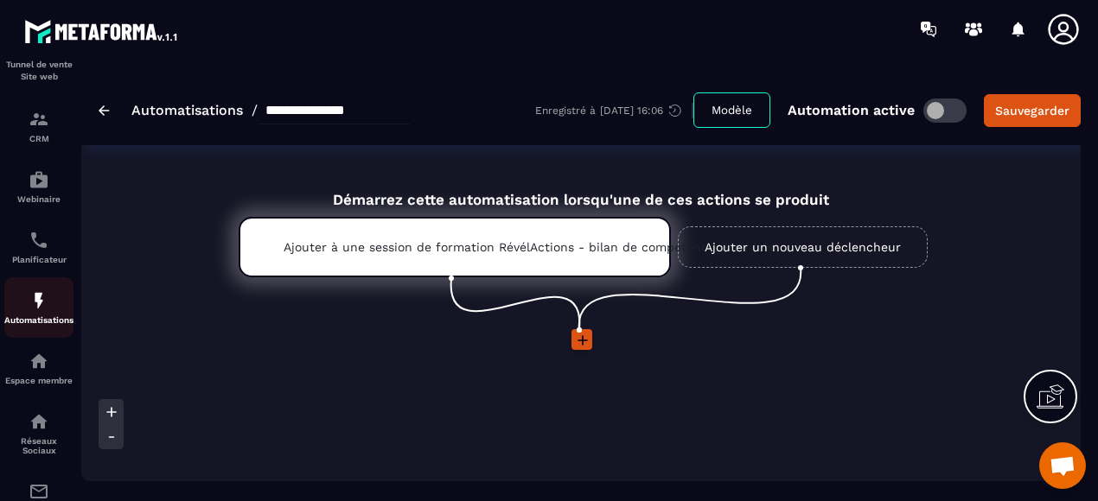
scroll to position [173, 0]
click at [35, 317] on p "Espace membre" at bounding box center [38, 319] width 69 height 10
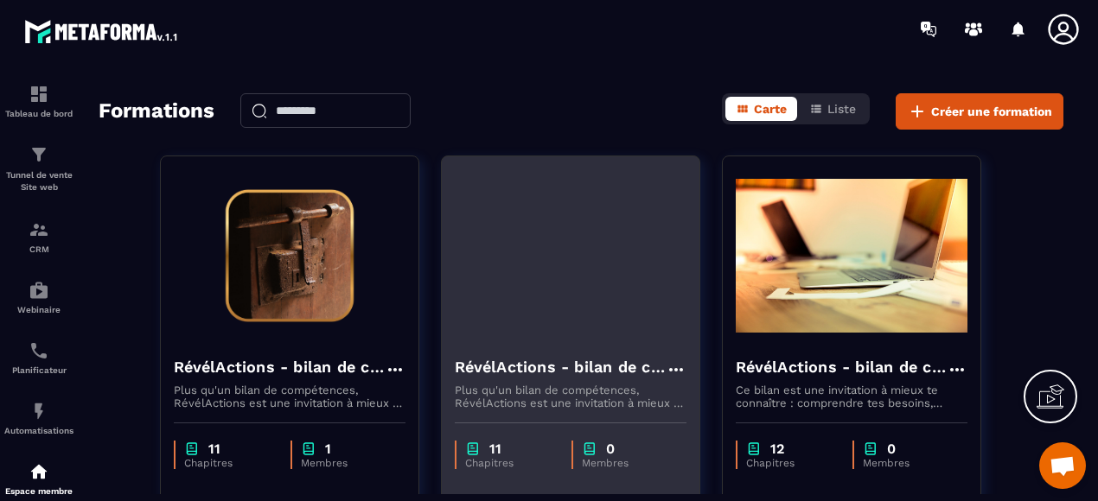
scroll to position [86, 0]
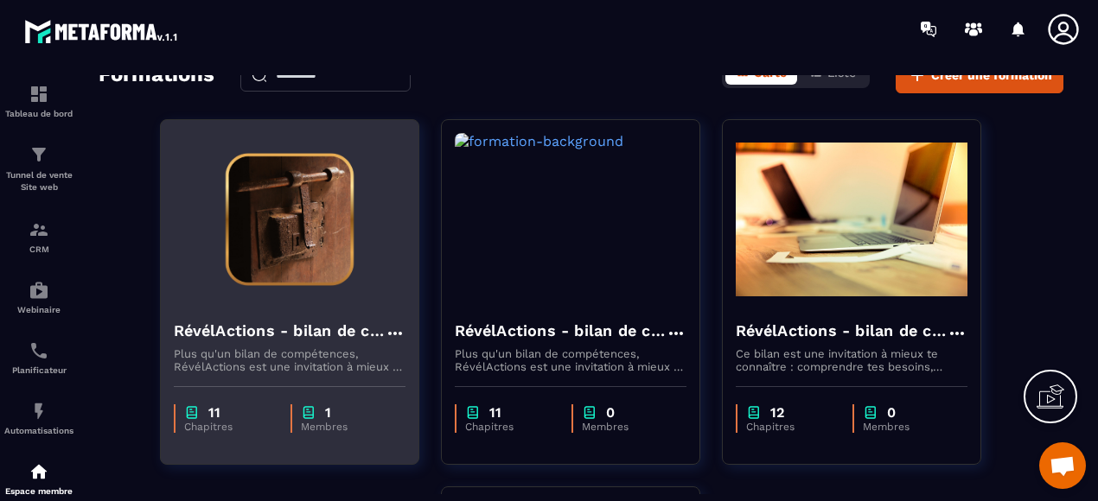
click at [312, 338] on h4 "RévélActions - bilan de compétences" at bounding box center [279, 331] width 211 height 24
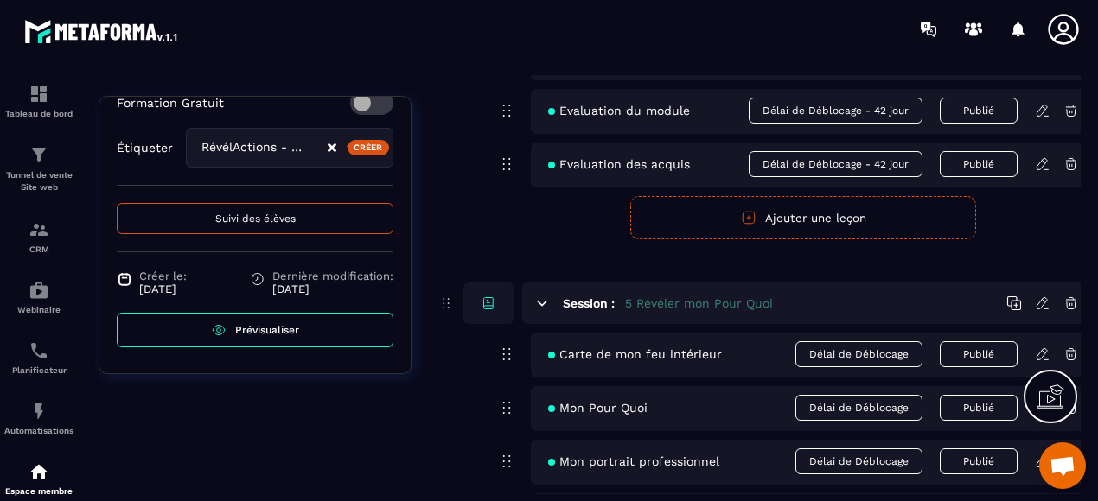
scroll to position [1902, 0]
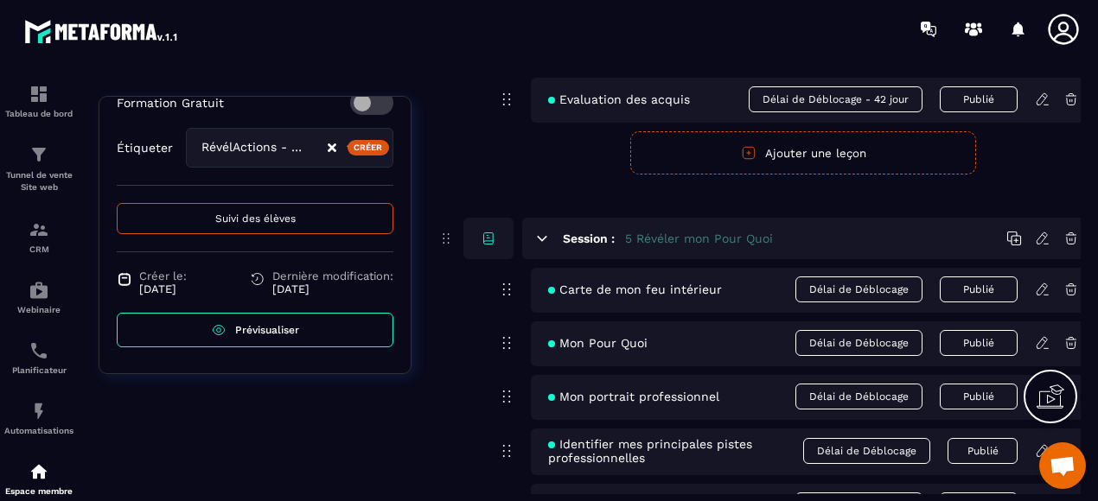
click at [839, 289] on span "Délai de Déblocage" at bounding box center [858, 290] width 127 height 26
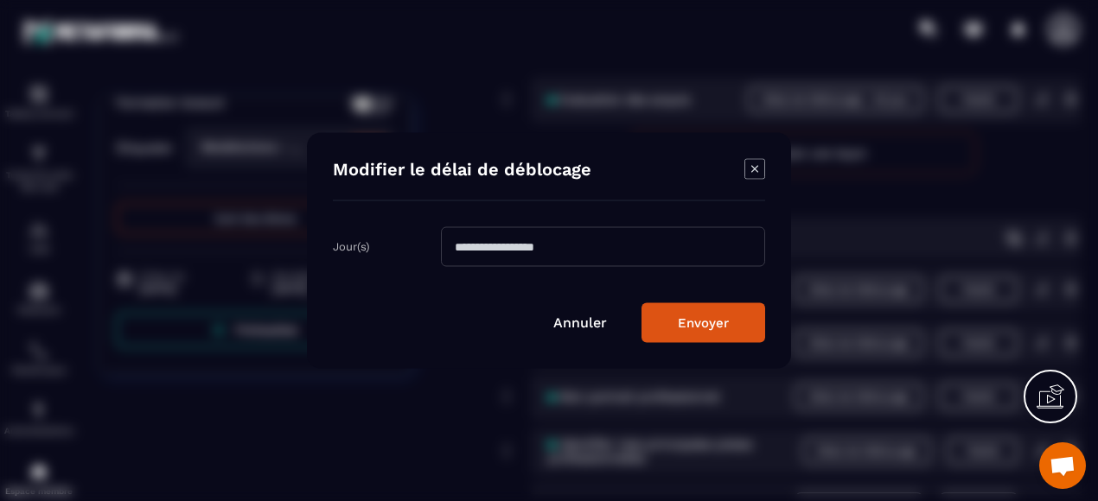
click at [623, 257] on input "Modal window" at bounding box center [603, 247] width 324 height 40
type input "**"
click at [681, 324] on button "Envoyer" at bounding box center [704, 323] width 124 height 40
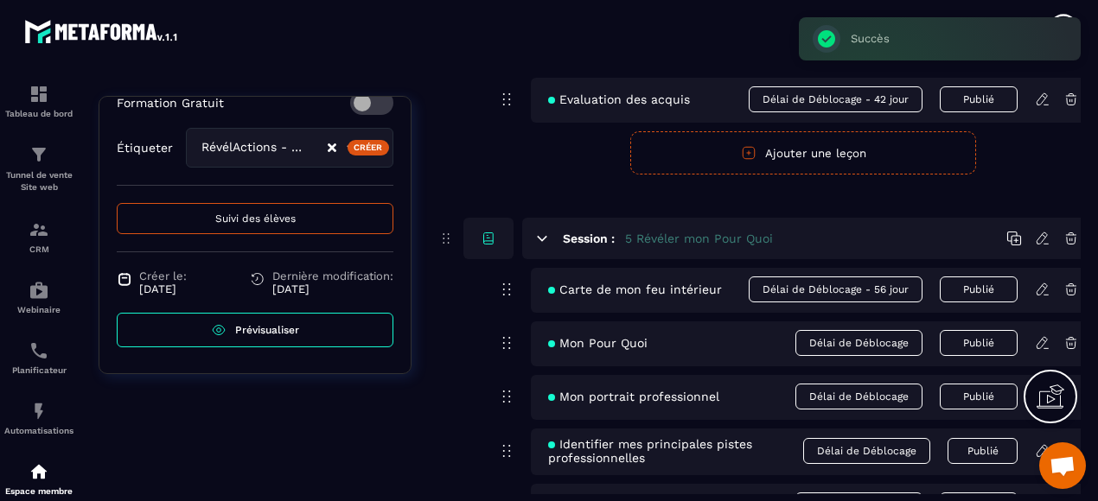
click at [842, 341] on span "Délai de Déblocage" at bounding box center [858, 343] width 127 height 26
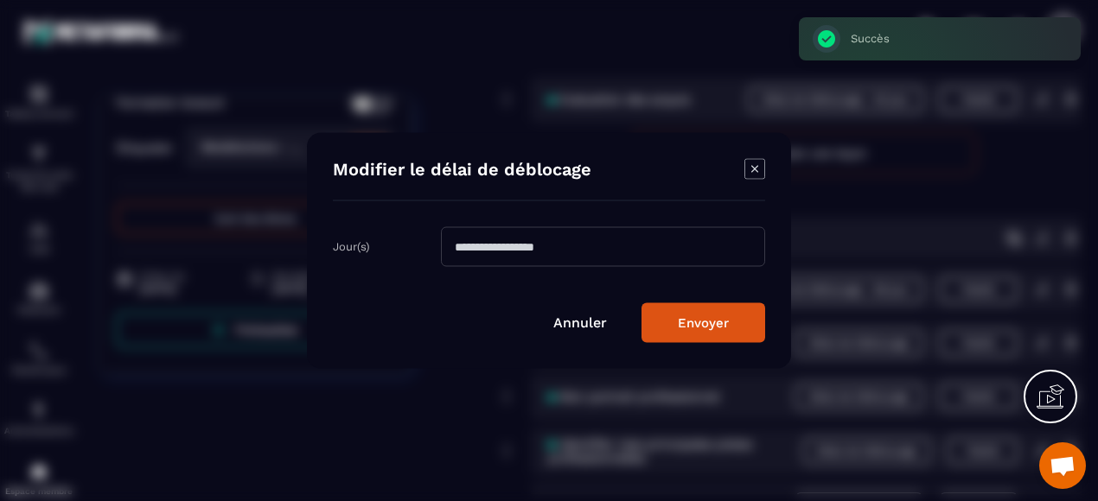
click at [634, 250] on input "Modal window" at bounding box center [603, 247] width 324 height 40
type input "**"
click at [705, 316] on button "Envoyer" at bounding box center [704, 323] width 124 height 40
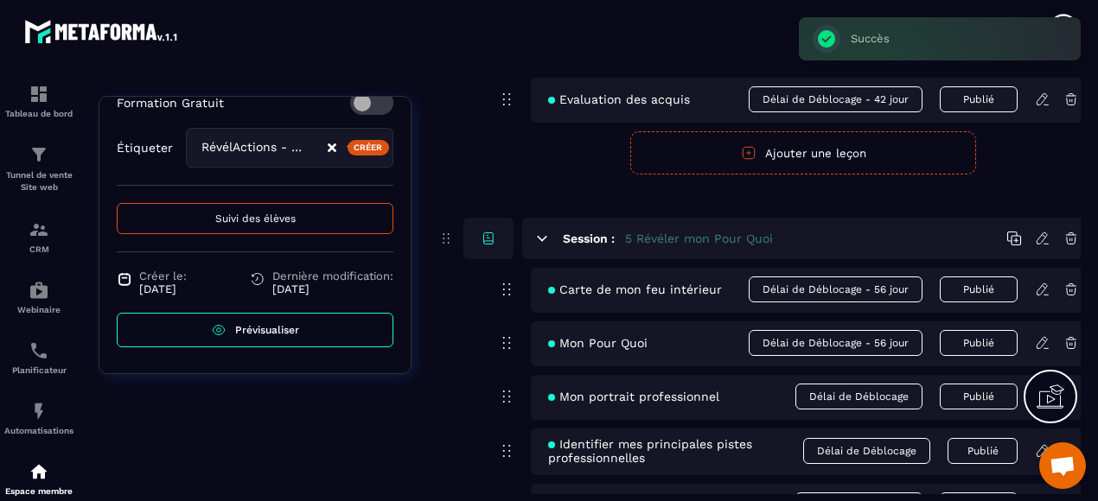
click at [856, 397] on span "Délai de Déblocage" at bounding box center [858, 397] width 127 height 26
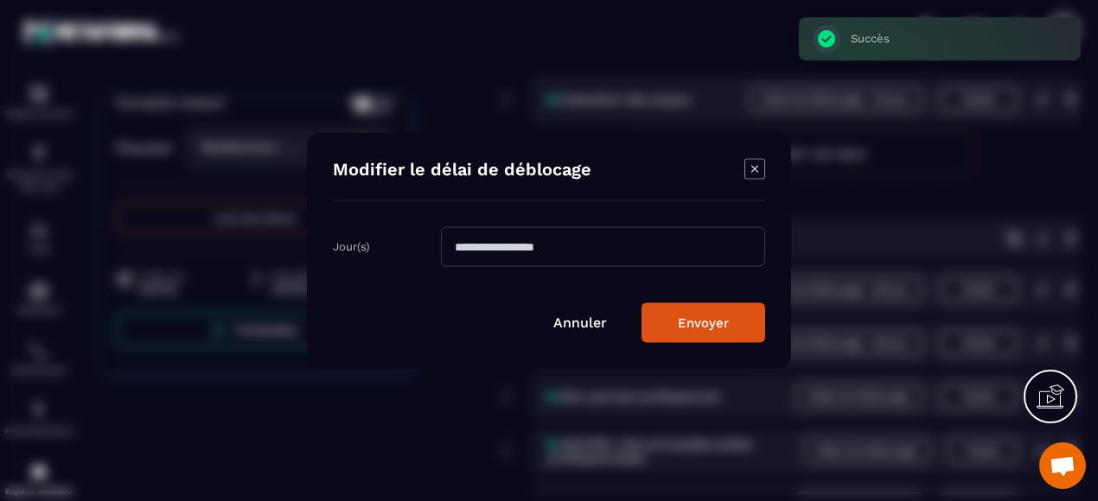
click at [583, 246] on input "Modal window" at bounding box center [603, 247] width 324 height 40
type input "**"
click at [686, 323] on button "Envoyer" at bounding box center [704, 323] width 124 height 40
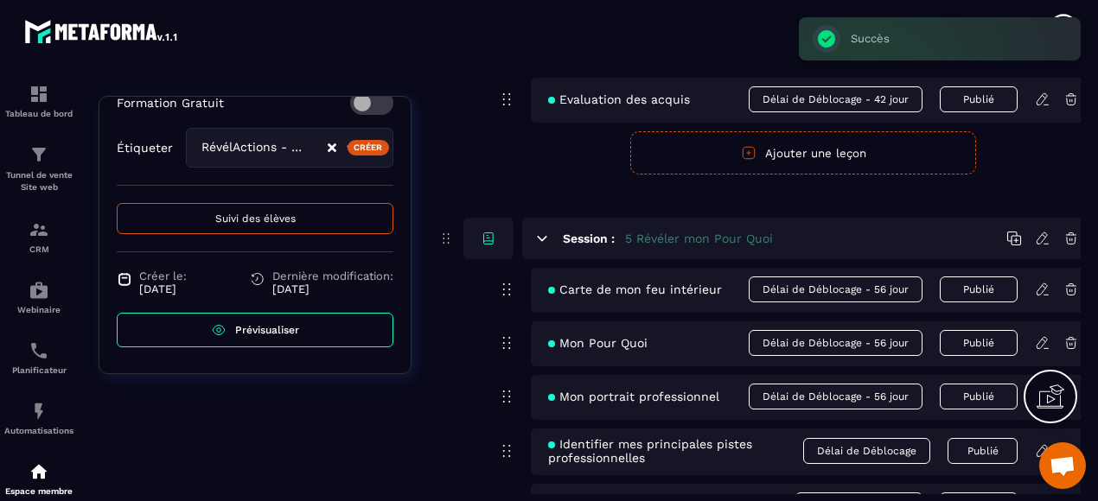
click at [849, 452] on span "Délai de Déblocage" at bounding box center [866, 451] width 127 height 26
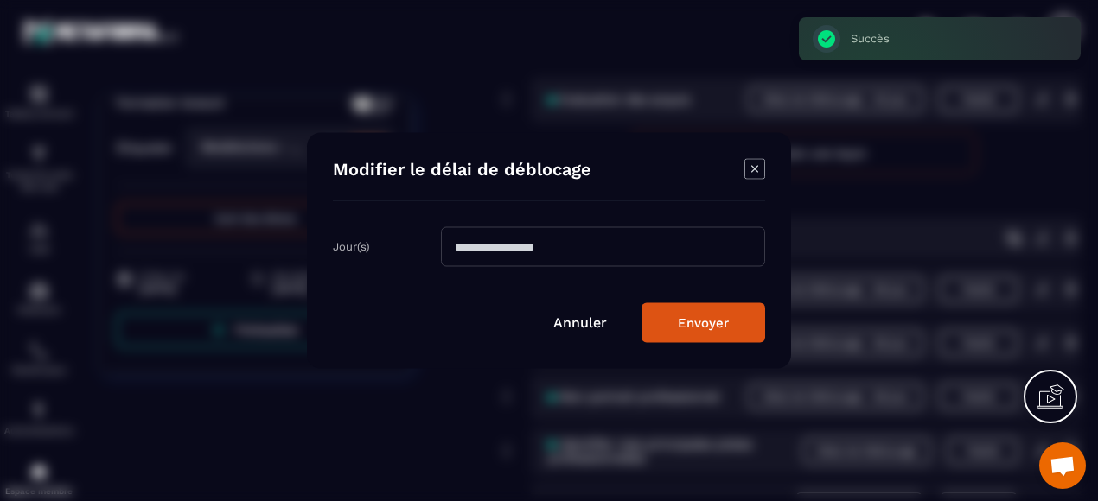
click at [465, 246] on input "Modal window" at bounding box center [603, 247] width 324 height 40
type input "**"
click at [688, 319] on button "Envoyer" at bounding box center [704, 323] width 124 height 40
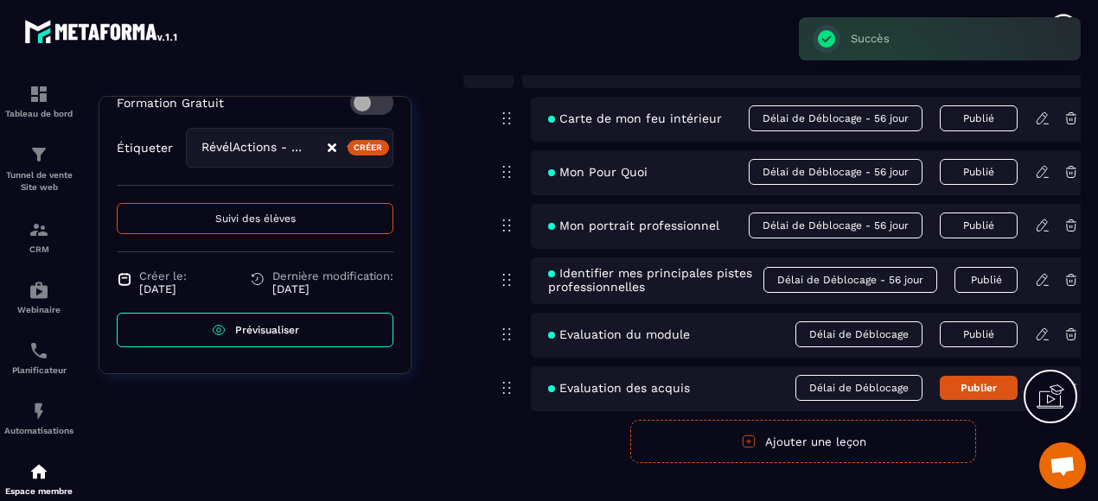
scroll to position [2075, 0]
click at [871, 340] on span "Délai de Déblocage" at bounding box center [858, 333] width 127 height 26
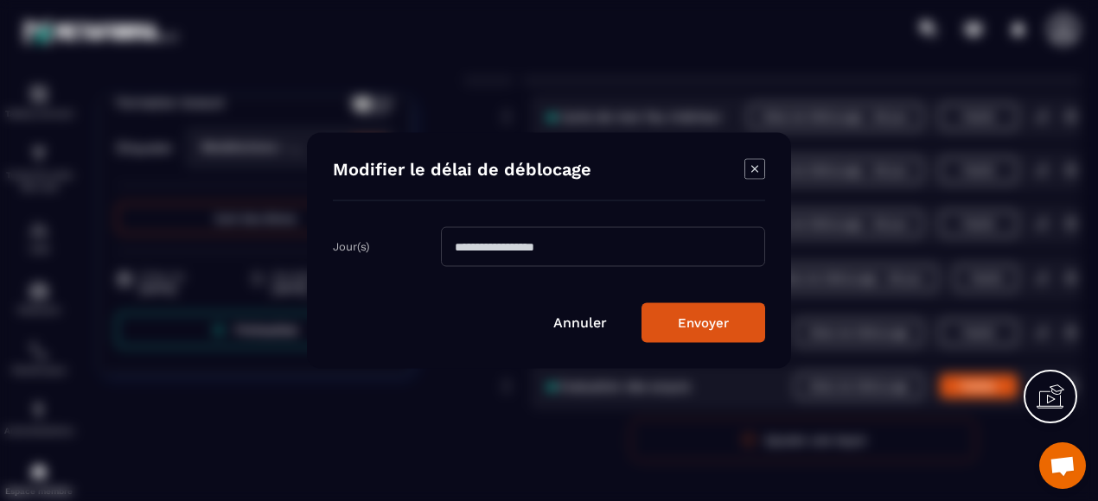
click at [559, 241] on input "Modal window" at bounding box center [603, 247] width 324 height 40
type input "**"
click at [678, 324] on button "Envoyer" at bounding box center [704, 323] width 124 height 40
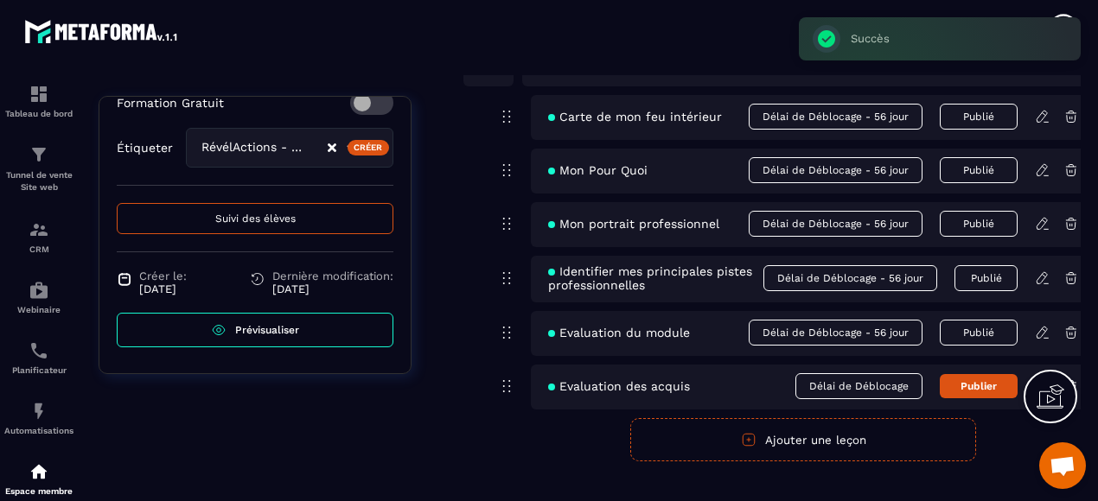
click at [821, 387] on span "Délai de Déblocage" at bounding box center [858, 387] width 127 height 26
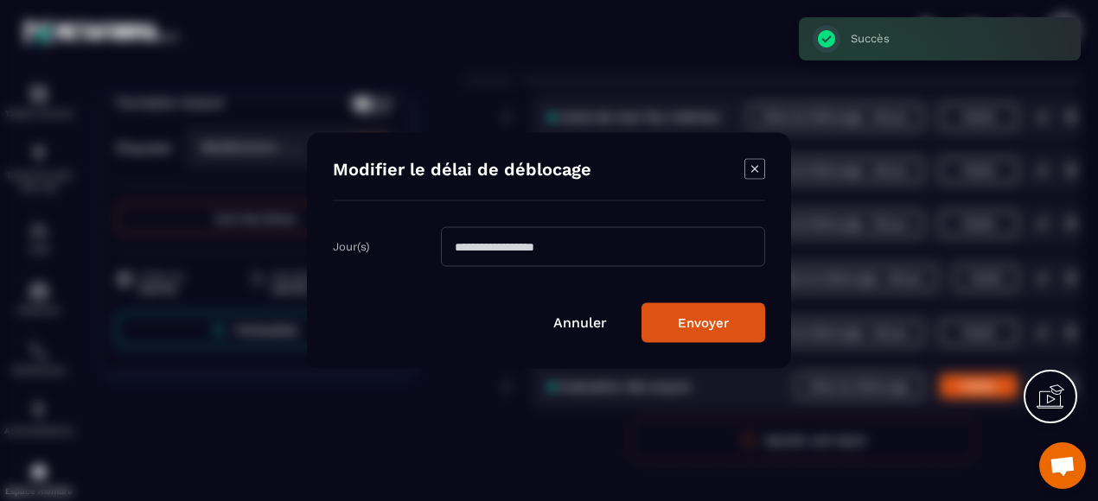
click at [601, 246] on input "Modal window" at bounding box center [603, 247] width 324 height 40
type input "**"
click at [723, 330] on button "Envoyer" at bounding box center [704, 323] width 124 height 40
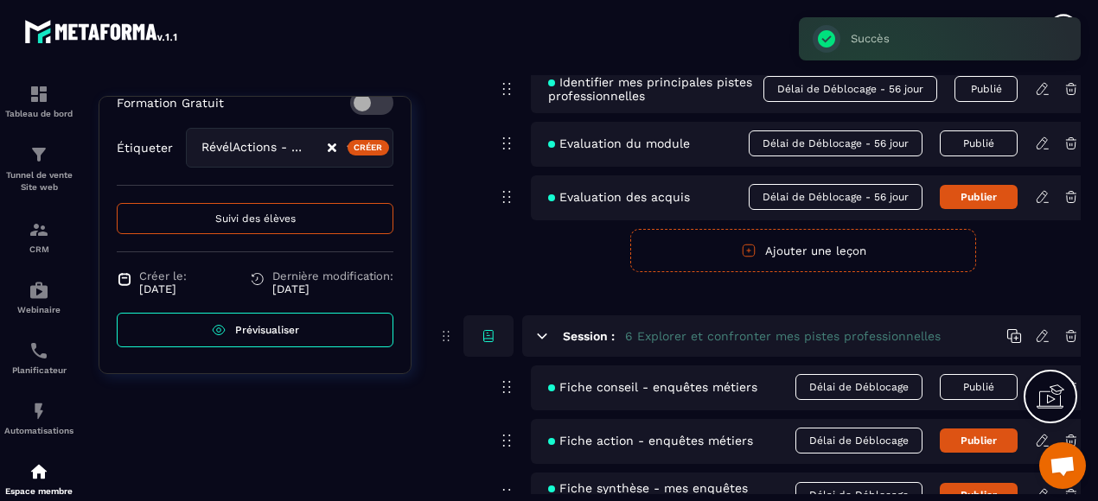
scroll to position [2334, 0]
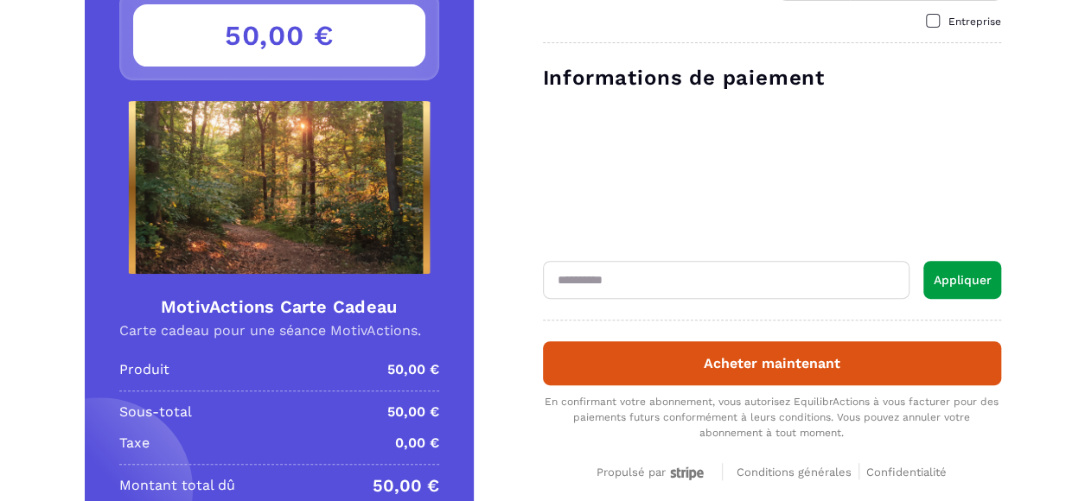
scroll to position [173, 0]
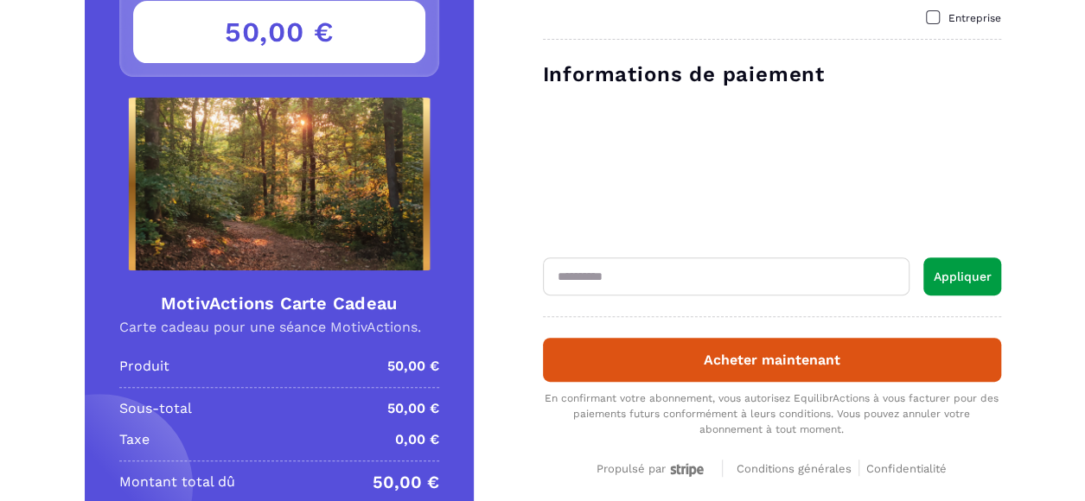
click at [648, 280] on input "text" at bounding box center [726, 277] width 367 height 38
type input "**********"
click at [949, 285] on button "Appliquer" at bounding box center [962, 277] width 78 height 38
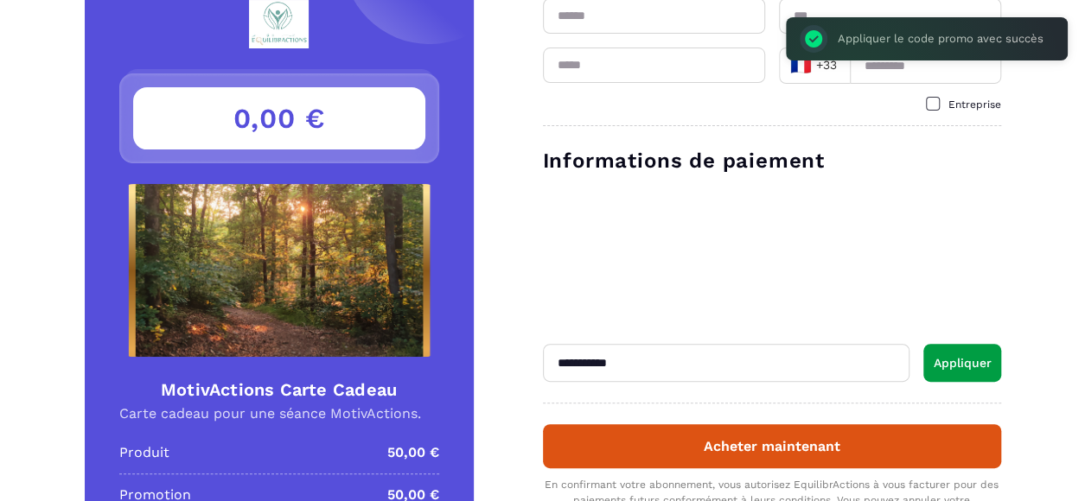
scroll to position [0, 0]
